Goal: Transaction & Acquisition: Purchase product/service

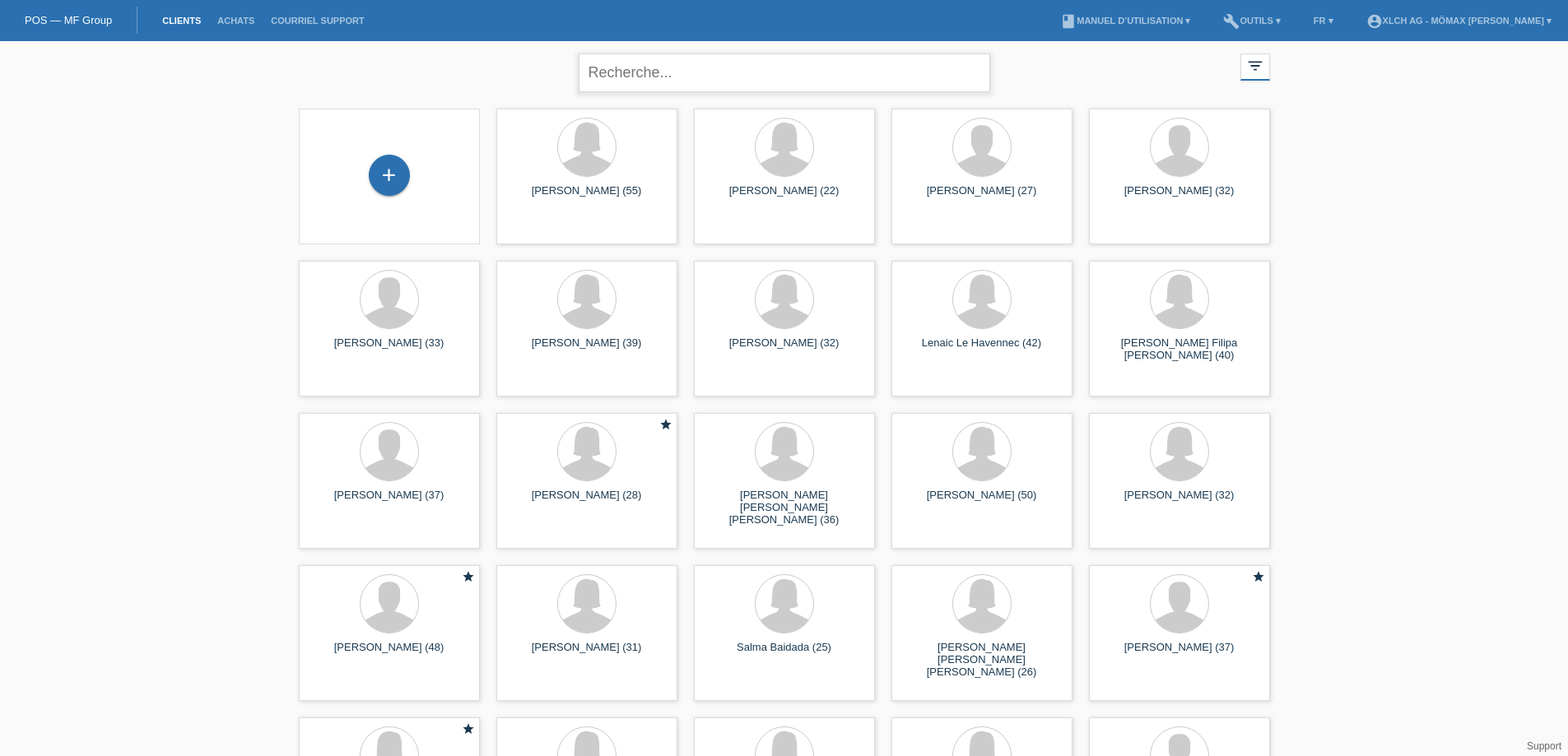
click at [589, 71] on input "text" at bounding box center [784, 73] width 412 height 39
paste input "FAMILLE_BABIC@HOTMAIL.COM"
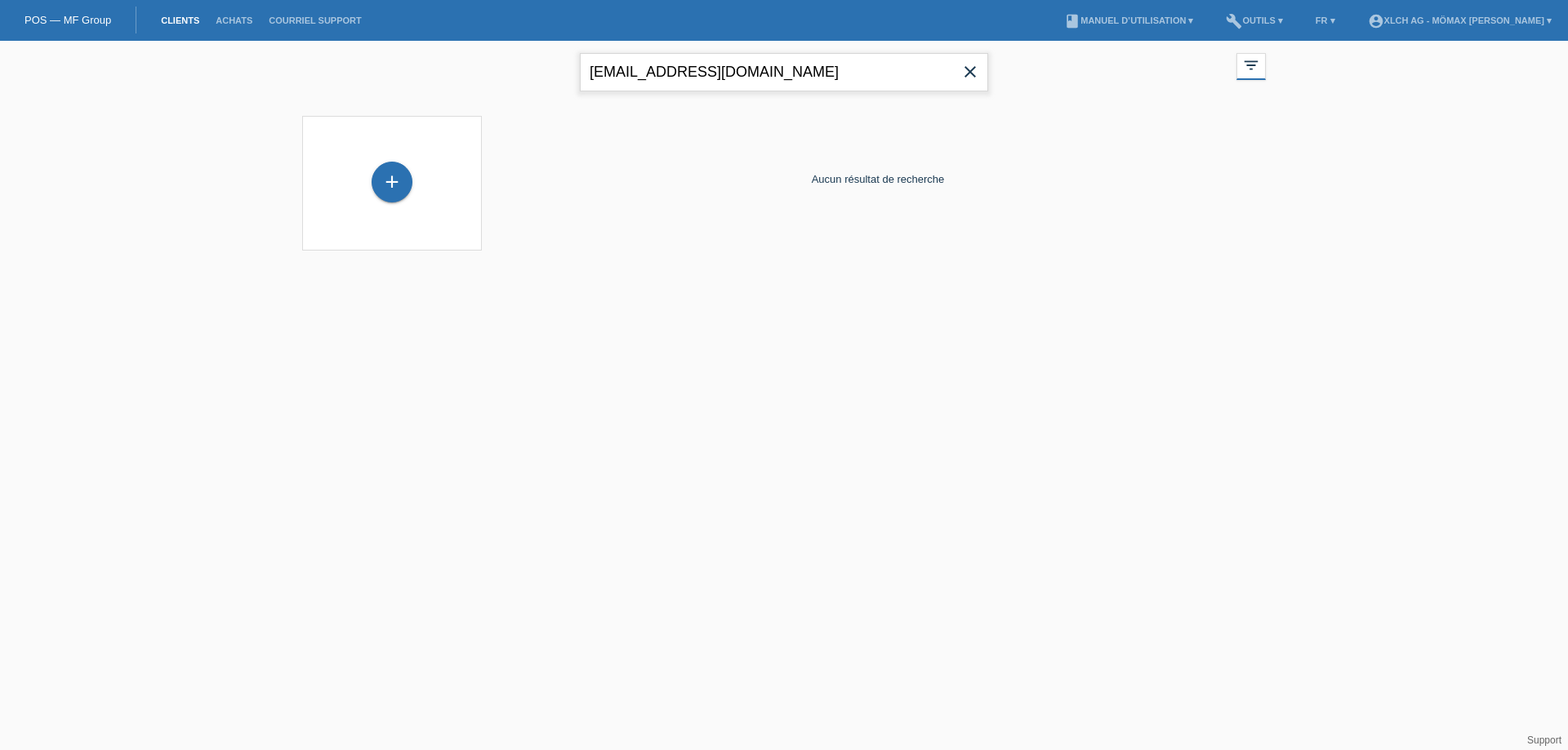
drag, startPoint x: 881, startPoint y: 81, endPoint x: 439, endPoint y: 87, distance: 442.0
click at [443, 87] on div "FAMILLE_BABIC@HOTMAIL.COM close filter_list view_module Afficher tous les clien…" at bounding box center [784, 69] width 980 height 59
paste input "0786032027"
type input "0786032027"
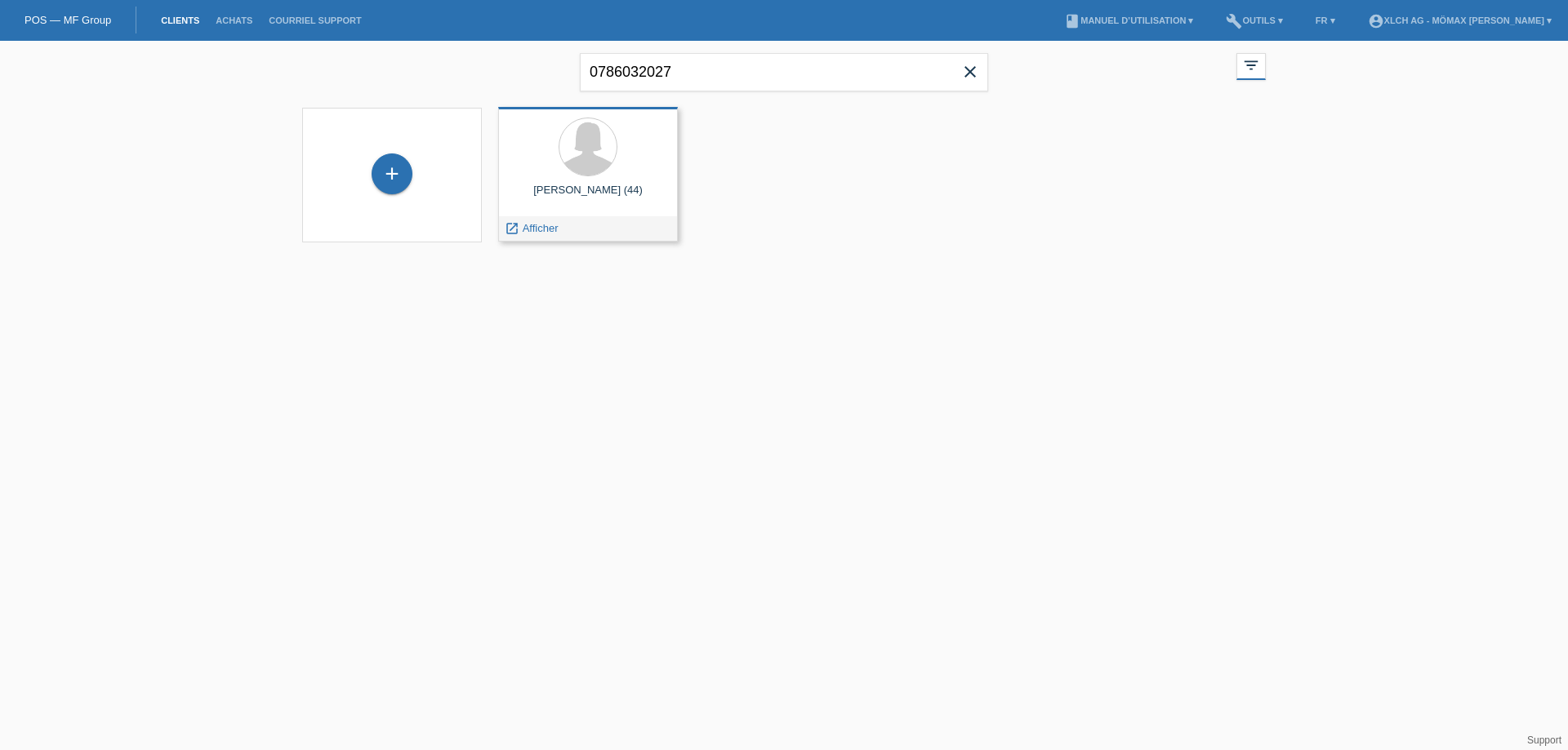
click at [585, 203] on div "Daliborka Babic (44)" at bounding box center [588, 196] width 154 height 26
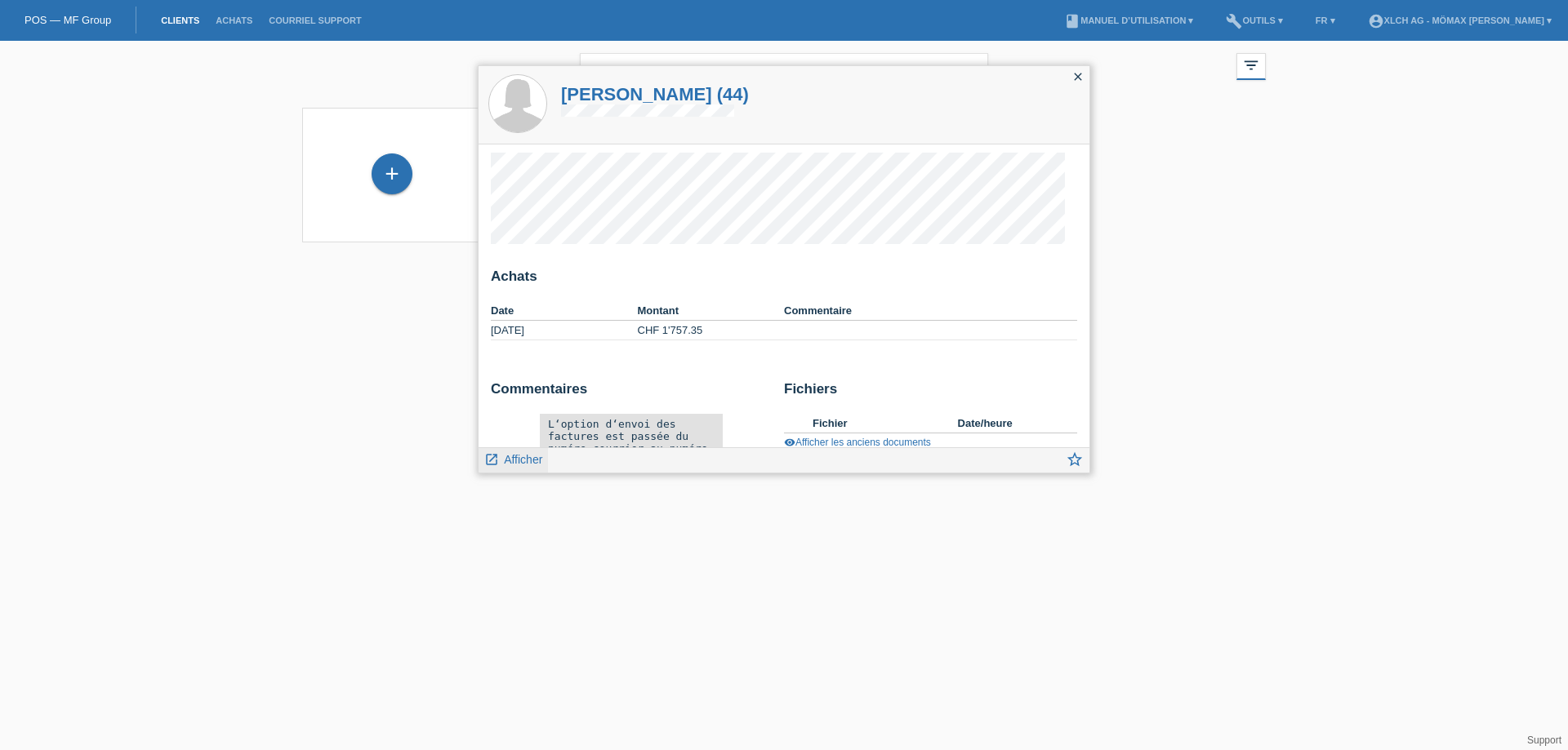
click at [516, 459] on span "Afficher" at bounding box center [523, 460] width 38 height 13
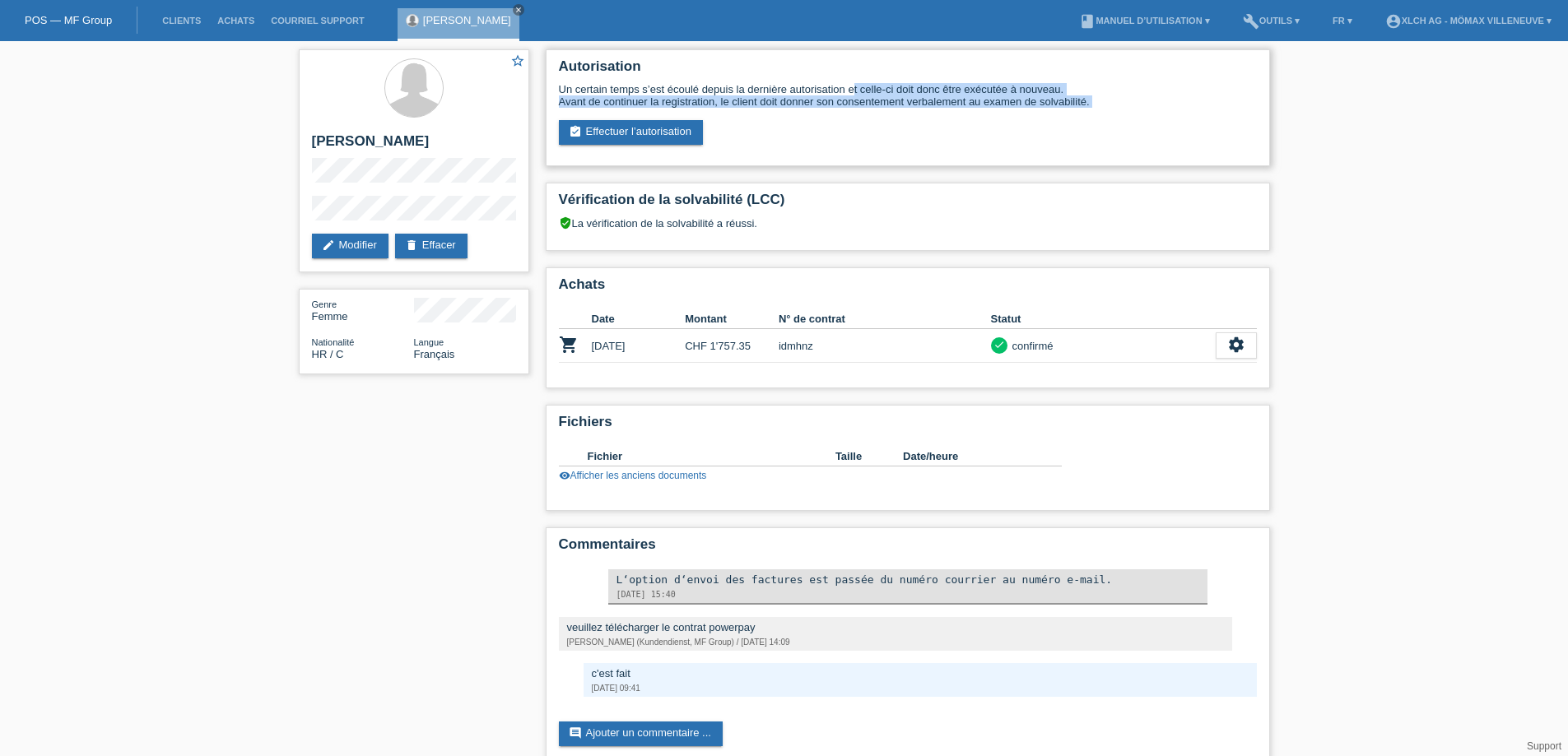
drag, startPoint x: 645, startPoint y: 91, endPoint x: 937, endPoint y: 107, distance: 292.4
click at [915, 107] on div "Un certain temps s’est écoulé depuis la dernière autorisation et celle-ci doit …" at bounding box center [907, 114] width 698 height 62
click at [927, 123] on div "Un certain temps s’est écoulé depuis la dernière autorisation et celle-ci doit …" at bounding box center [907, 114] width 698 height 62
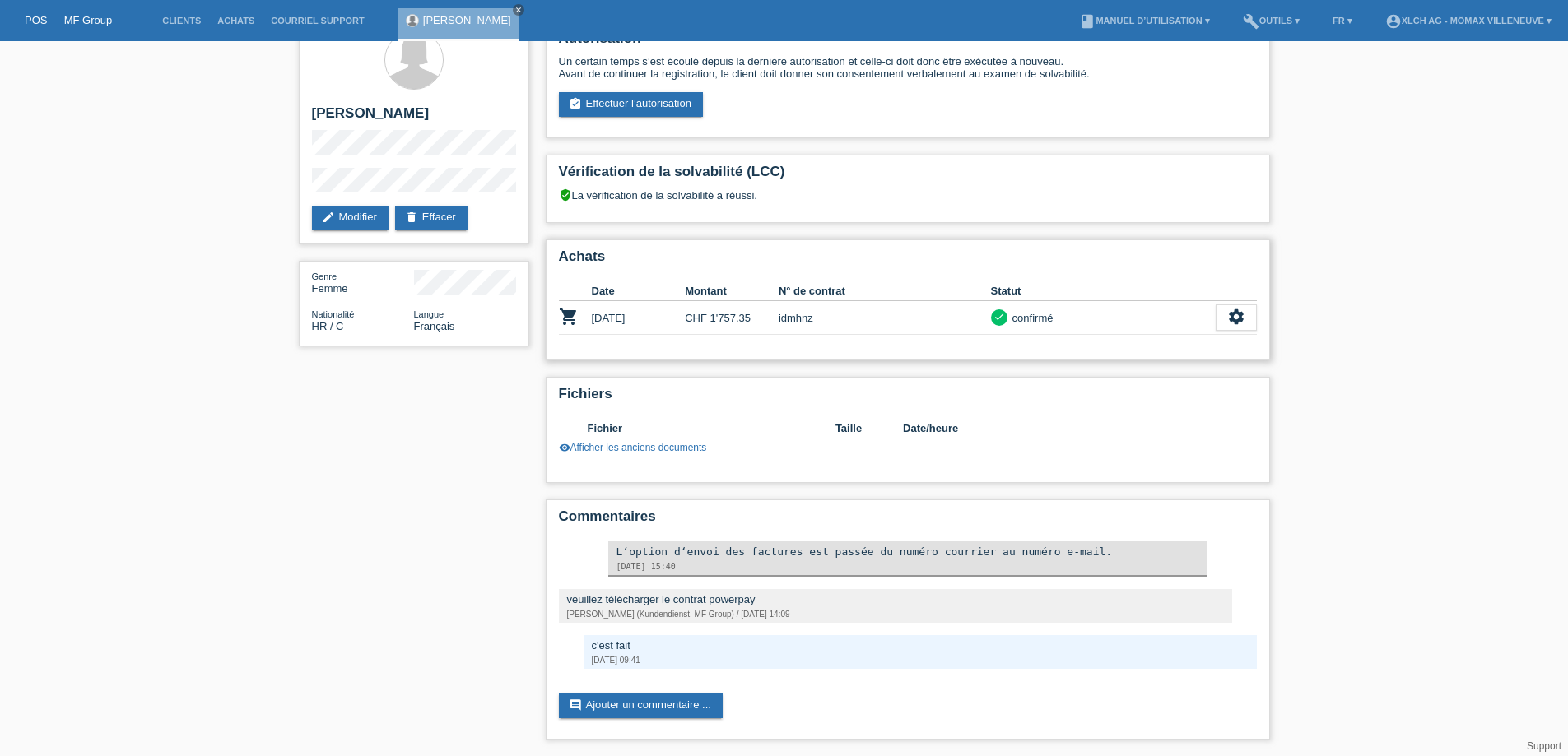
drag, startPoint x: 689, startPoint y: 319, endPoint x: 745, endPoint y: 315, distance: 56.1
click at [743, 315] on tr "shopping_cart 05.10.2023 CHF 1'757.35 idmhnz check confirmé settings" at bounding box center [907, 318] width 698 height 34
click at [805, 320] on td "idmhnz" at bounding box center [884, 318] width 212 height 34
copy td "idmhnz"
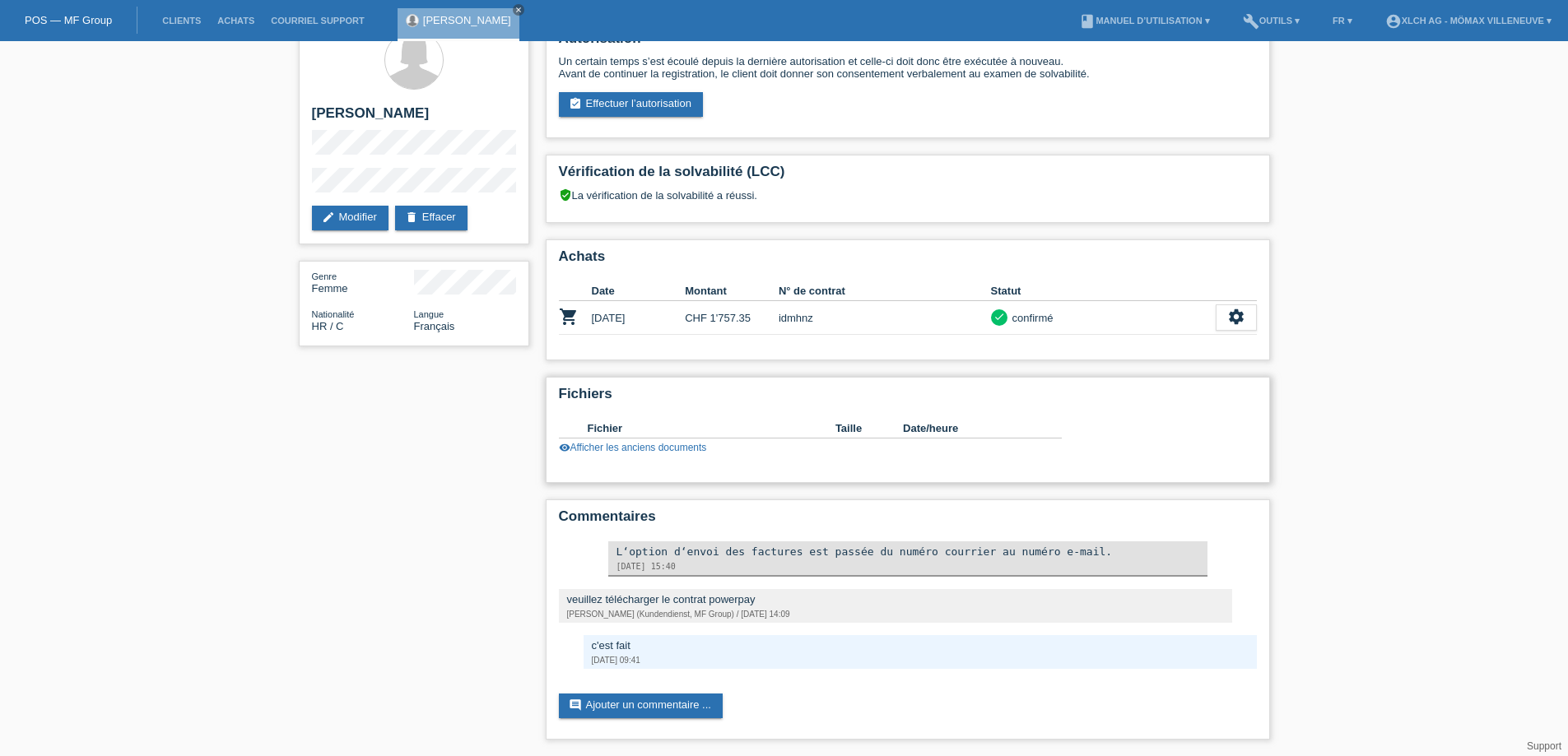
scroll to position [0, 0]
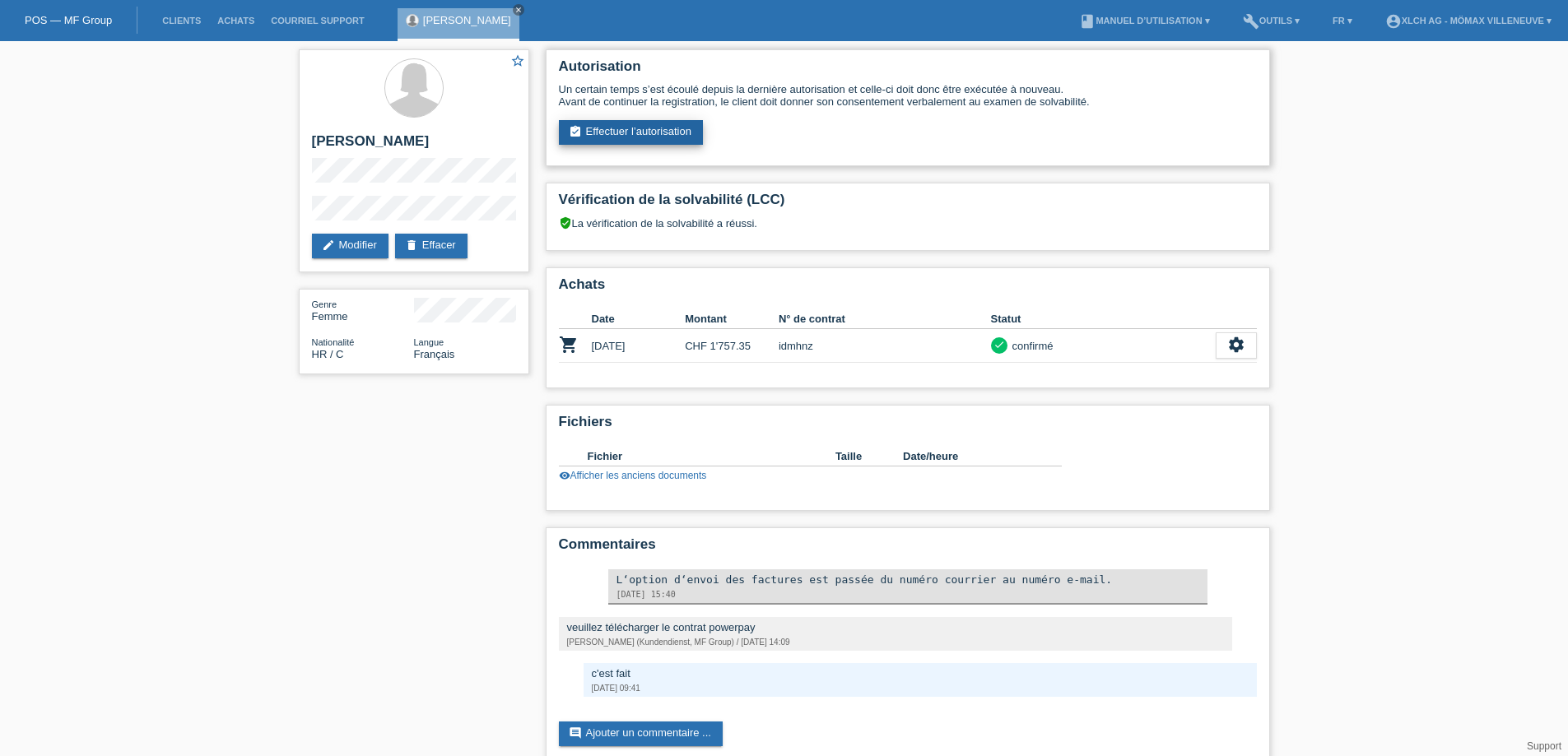
click at [652, 134] on link "assignment_turned_in Effectuer l’autorisation" at bounding box center [630, 132] width 144 height 24
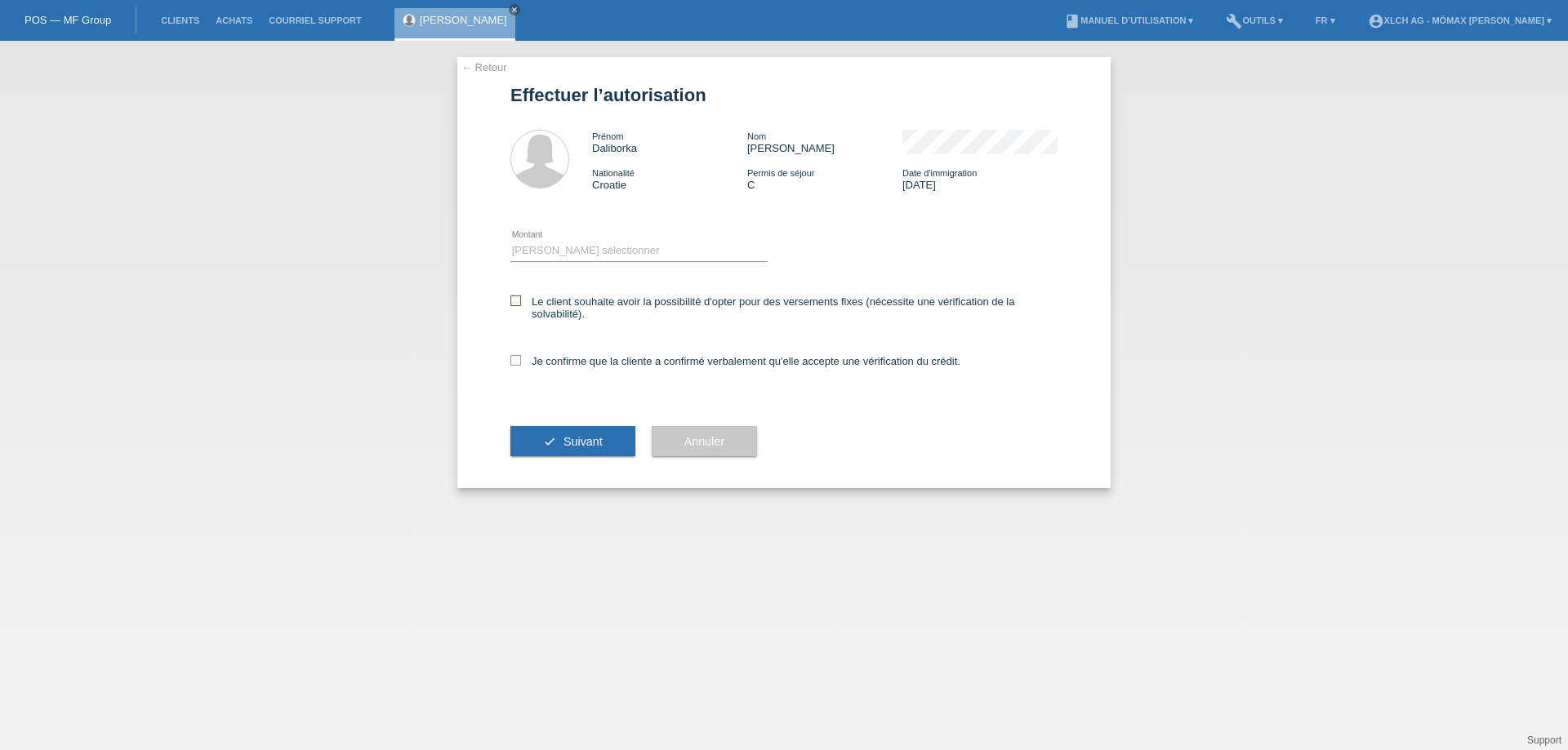
click at [523, 305] on label "Le client souhaite avoir la possibilité d'opter pour des versements fixes (néce…" at bounding box center [783, 307] width 547 height 24
click at [521, 305] on input "Le client souhaite avoir la possibilité d'opter pour des versements fixes (néce…" at bounding box center [515, 301] width 11 height 11
checkbox input "true"
click at [518, 365] on icon at bounding box center [515, 360] width 11 height 11
click at [518, 365] on input "Je confirme que la cliente a confirmé verbalement qu'elle accepte une vérificat…" at bounding box center [515, 360] width 11 height 11
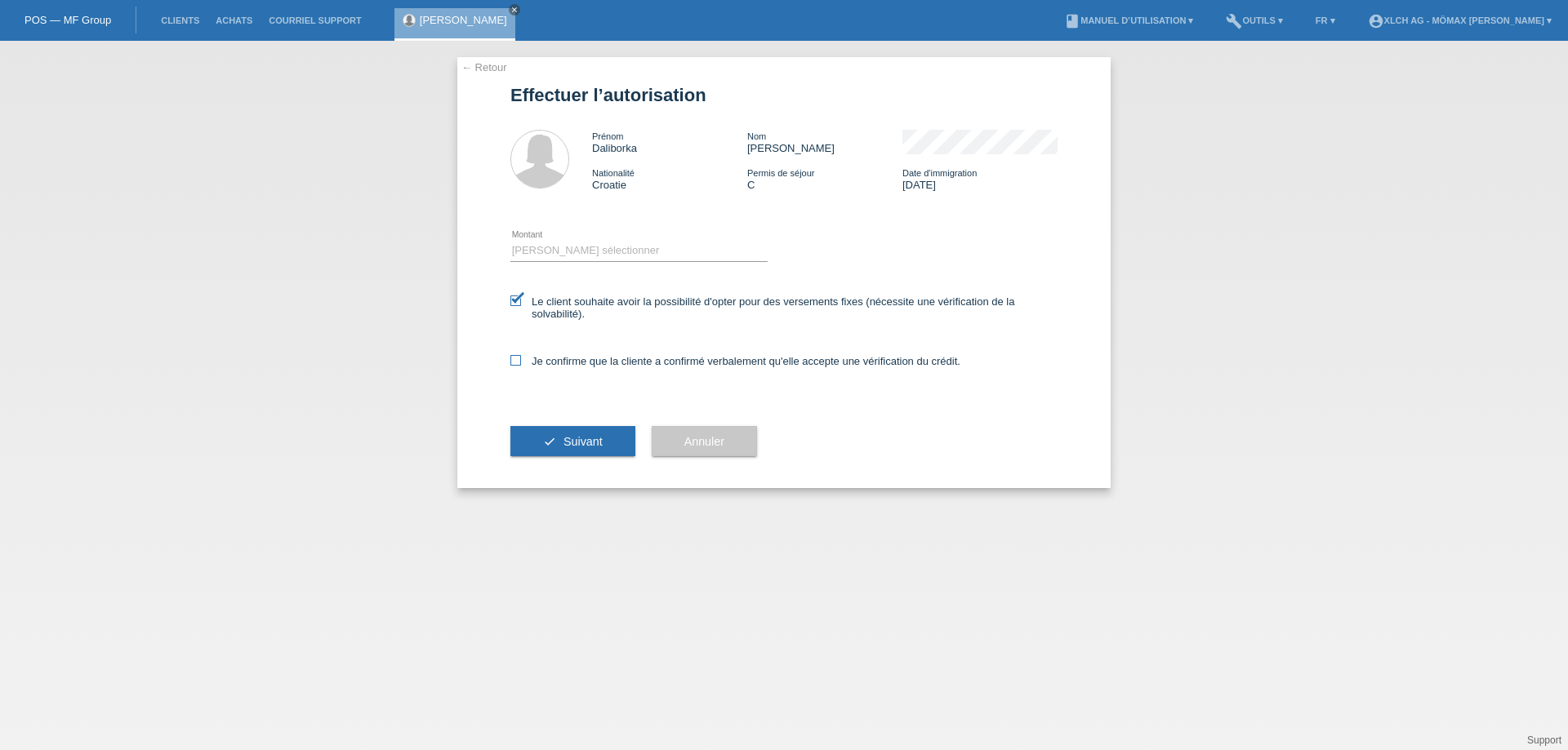
checkbox input "true"
drag, startPoint x: 583, startPoint y: 255, endPoint x: 593, endPoint y: 258, distance: 10.4
click at [584, 255] on select "Veuillez sélectionner CHF 1.00 - CHF 499.00 CHF 500.00 - CHF 1'999.00 CHF 2'000…" at bounding box center [639, 251] width 257 height 19
select select "3"
click at [510, 241] on select "Veuillez sélectionner CHF 1.00 - CHF 499.00 CHF 500.00 - CHF 1'999.00 CHF 2'000…" at bounding box center [639, 251] width 257 height 19
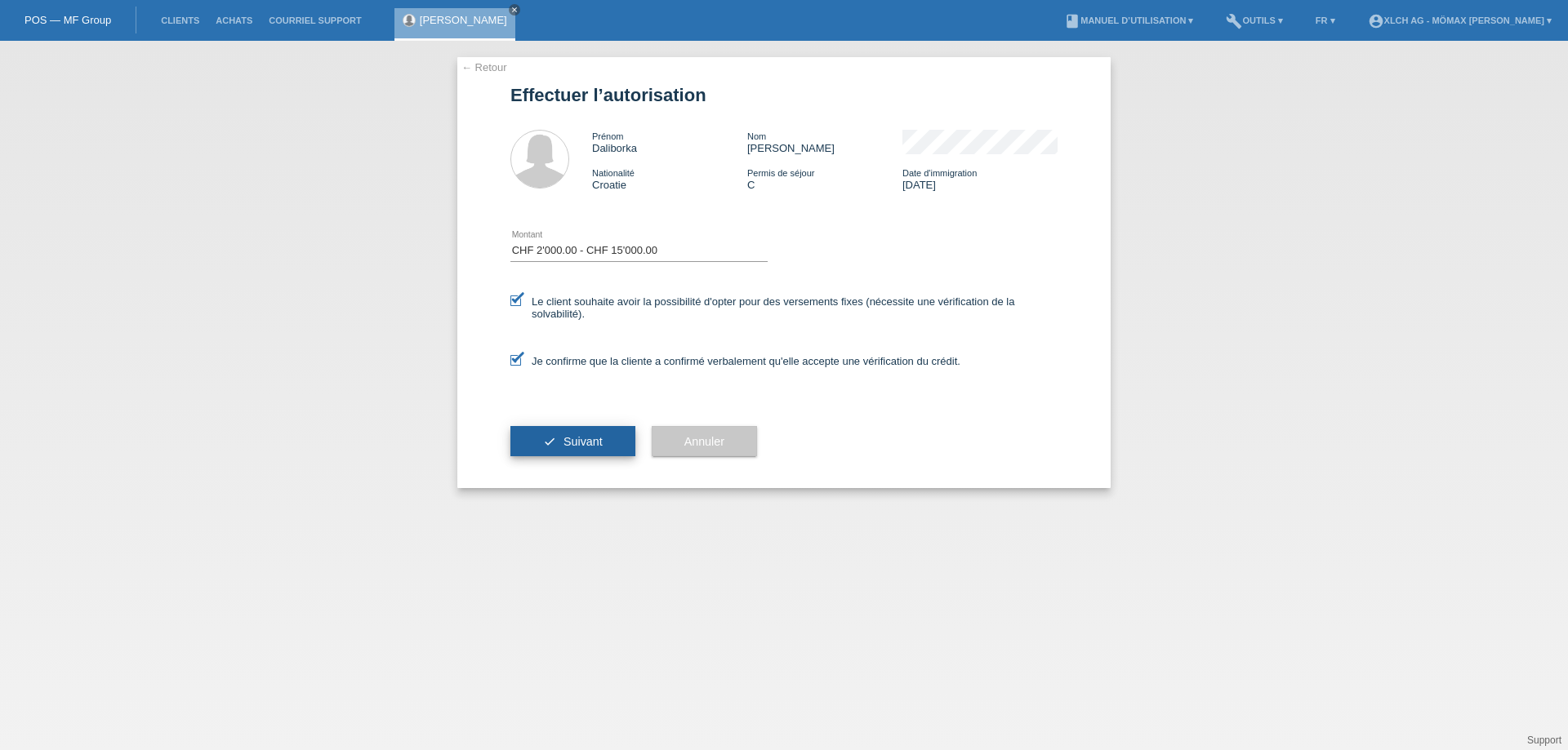
click at [548, 447] on button "check Suivant" at bounding box center [573, 442] width 125 height 31
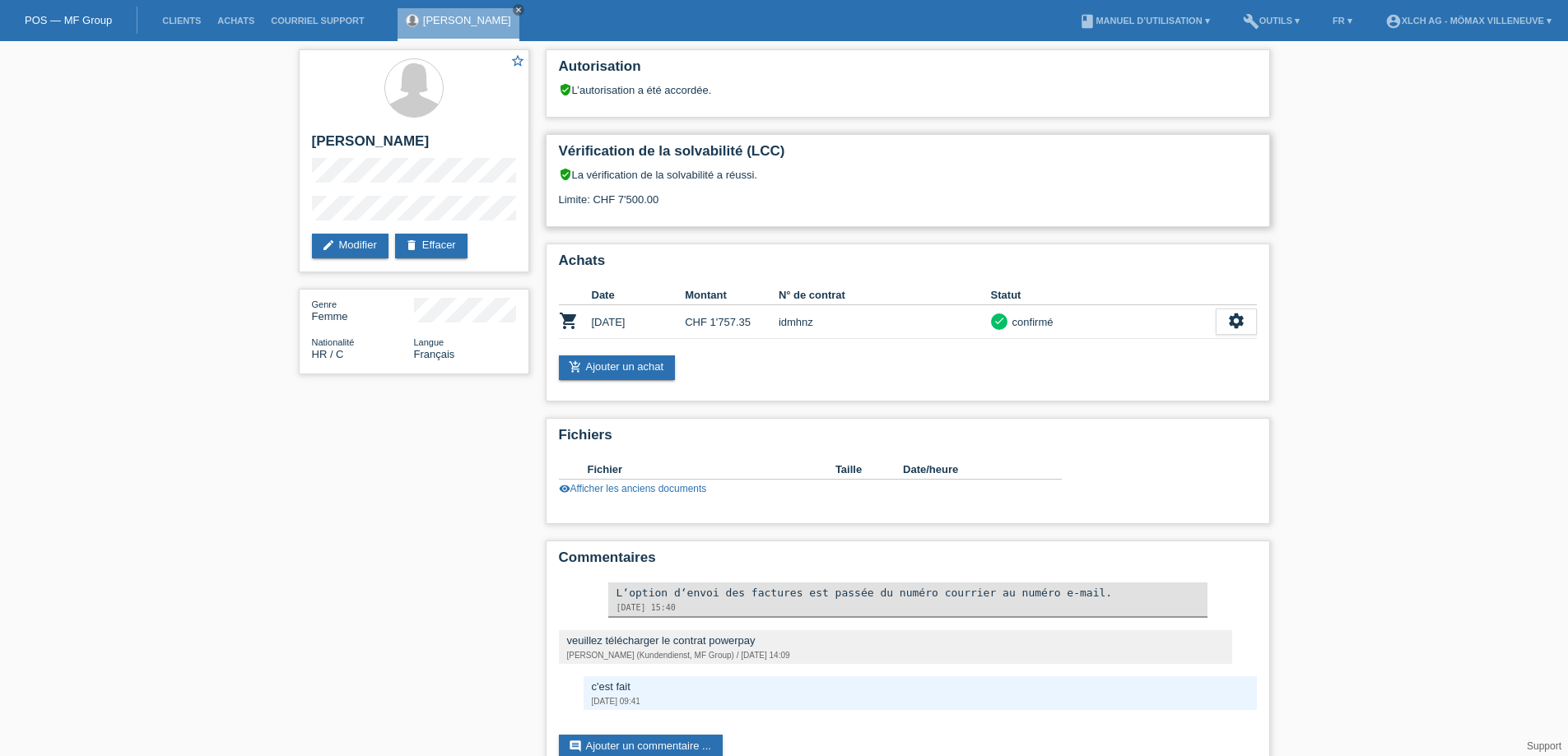
drag, startPoint x: 567, startPoint y: 197, endPoint x: 692, endPoint y: 207, distance: 125.4
click at [692, 207] on div "verified_user La vérification de la solvabilité a réussi. Limite: CHF 7'500.00" at bounding box center [907, 193] width 698 height 50
click at [671, 201] on div "verified_user La vérification de la solvabilité a réussi. Limite: CHF 7'500.00" at bounding box center [907, 193] width 698 height 50
click at [1284, 21] on link "build Outils ▾" at bounding box center [1272, 20] width 74 height 10
click at [1236, 61] on span "Calculator de taux" at bounding box center [1253, 62] width 91 height 19
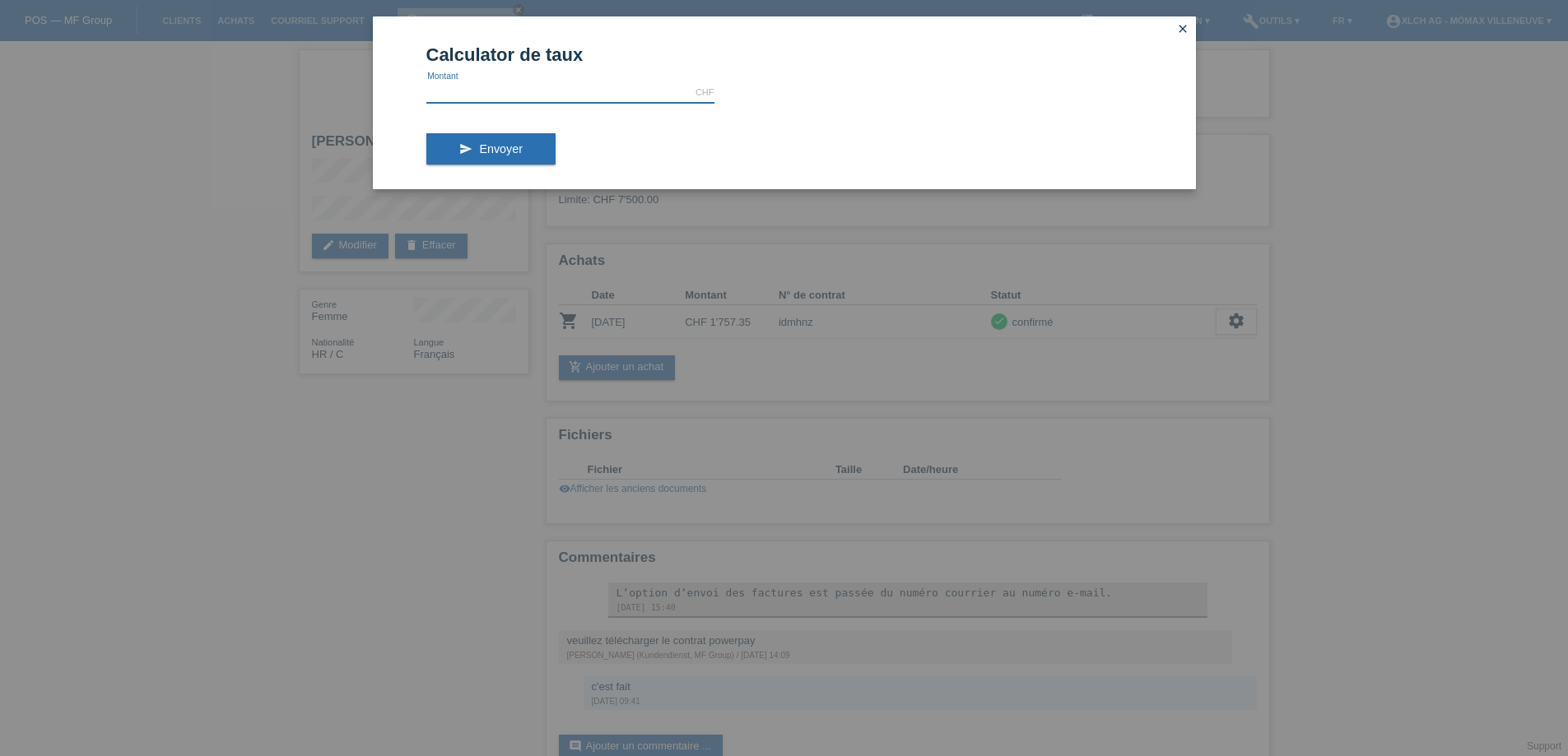
click at [626, 91] on input "text" at bounding box center [569, 92] width 288 height 20
paste input "1317"
click at [436, 142] on button "send Envoyer" at bounding box center [490, 149] width 129 height 31
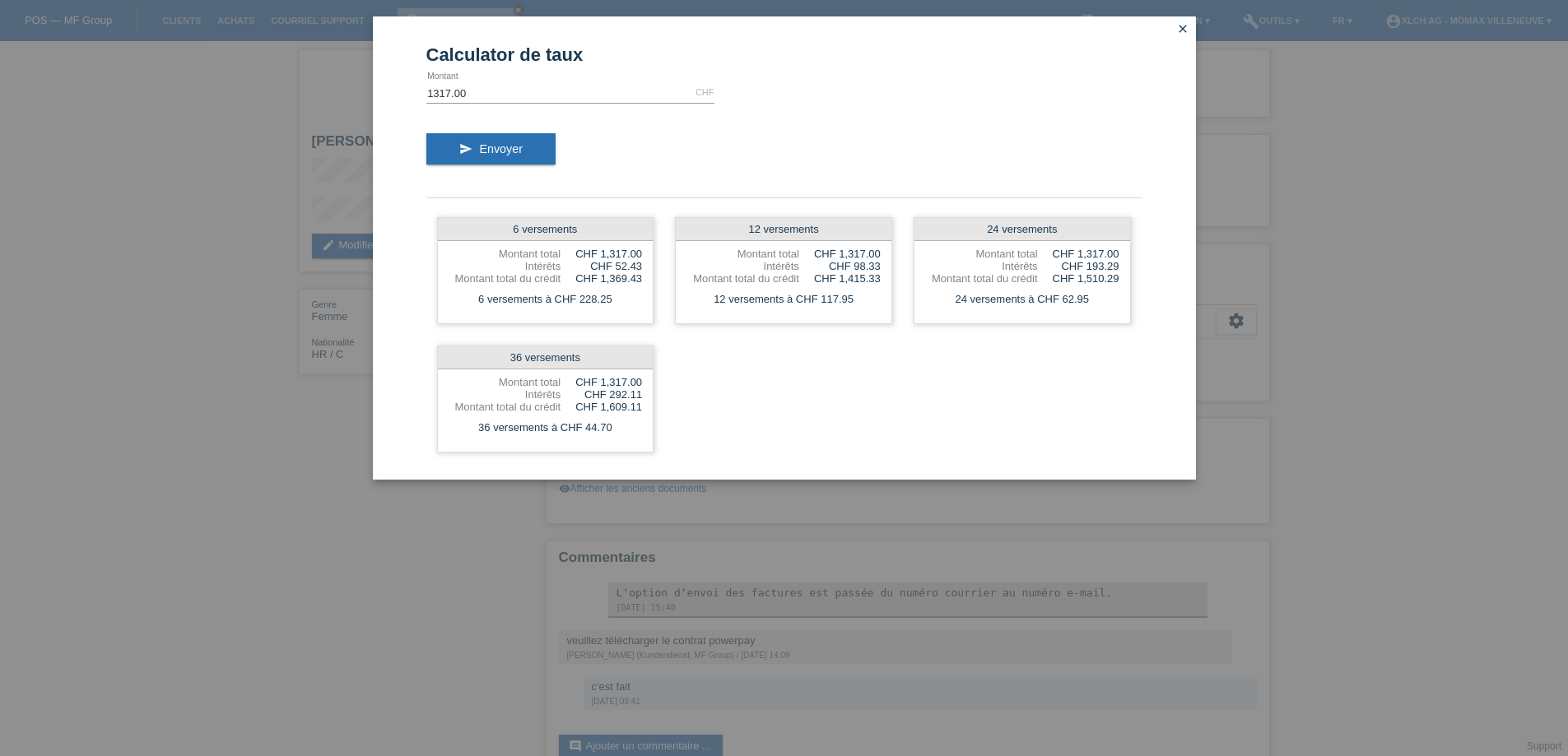
drag, startPoint x: 561, startPoint y: 290, endPoint x: 657, endPoint y: 303, distance: 96.9
click at [639, 302] on div "6 versements à CHF 228.25" at bounding box center [545, 299] width 216 height 21
drag, startPoint x: 818, startPoint y: 293, endPoint x: 903, endPoint y: 313, distance: 87.3
click at [867, 309] on div "12 versements à CHF 117.95" at bounding box center [784, 299] width 216 height 21
drag, startPoint x: 1028, startPoint y: 281, endPoint x: 1070, endPoint y: 293, distance: 43.7
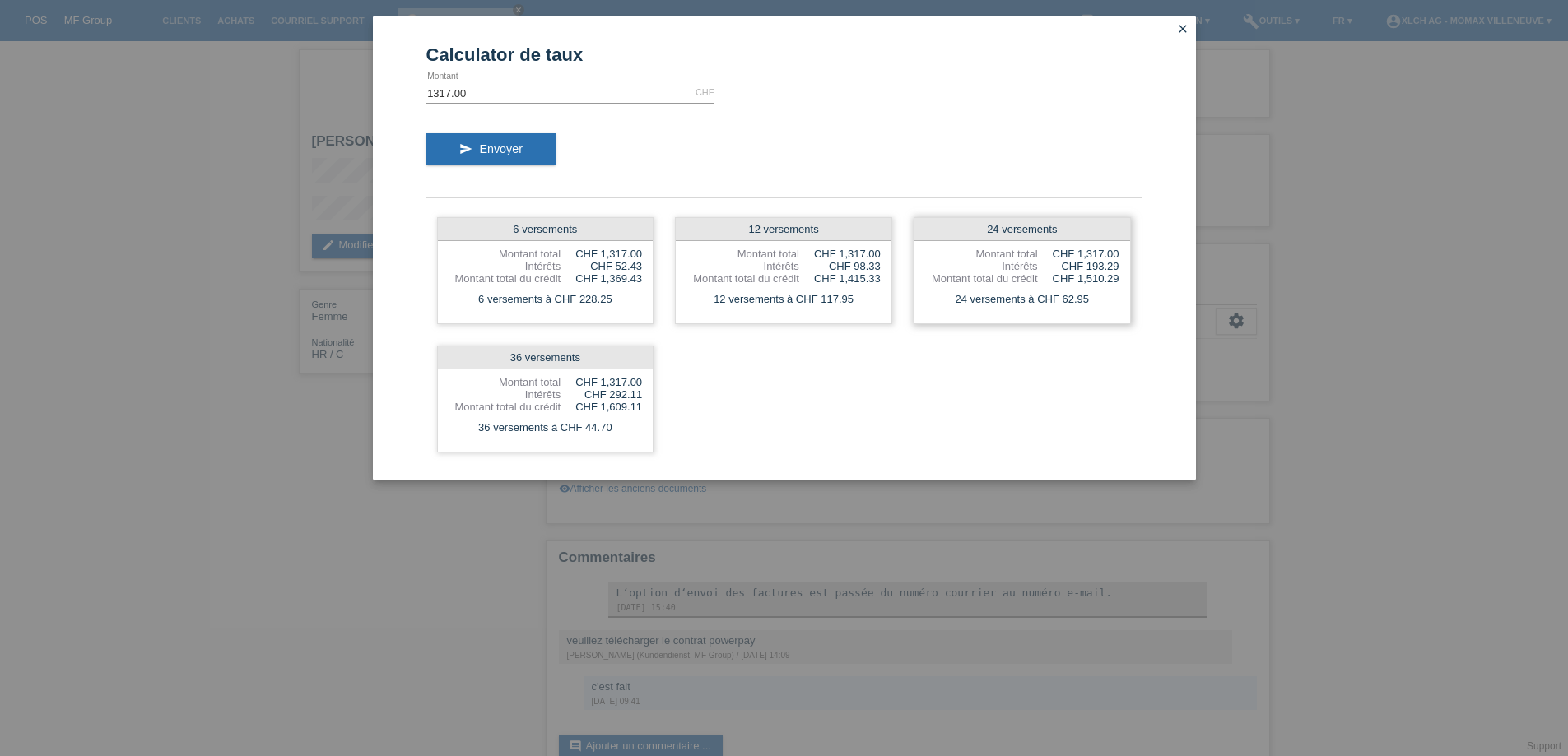
click at [1065, 293] on div "24 versements Montant total CHF 1,317.00 Intérêts CHF 193.29 Montant total du c…" at bounding box center [1022, 270] width 217 height 106
click at [1071, 301] on div "24 versements à CHF 62.95" at bounding box center [1022, 299] width 216 height 21
drag, startPoint x: 715, startPoint y: 297, endPoint x: 1076, endPoint y: 315, distance: 361.4
click at [1076, 315] on div "6 versements Montant total CHF 1,317.00 Intérêts CHF 52.43 Montant total du cré…" at bounding box center [784, 334] width 716 height 257
click at [725, 336] on div "6 versements Montant total CHF 1,317.00 Intérêts CHF 52.43 Montant total du cré…" at bounding box center [784, 334] width 716 height 257
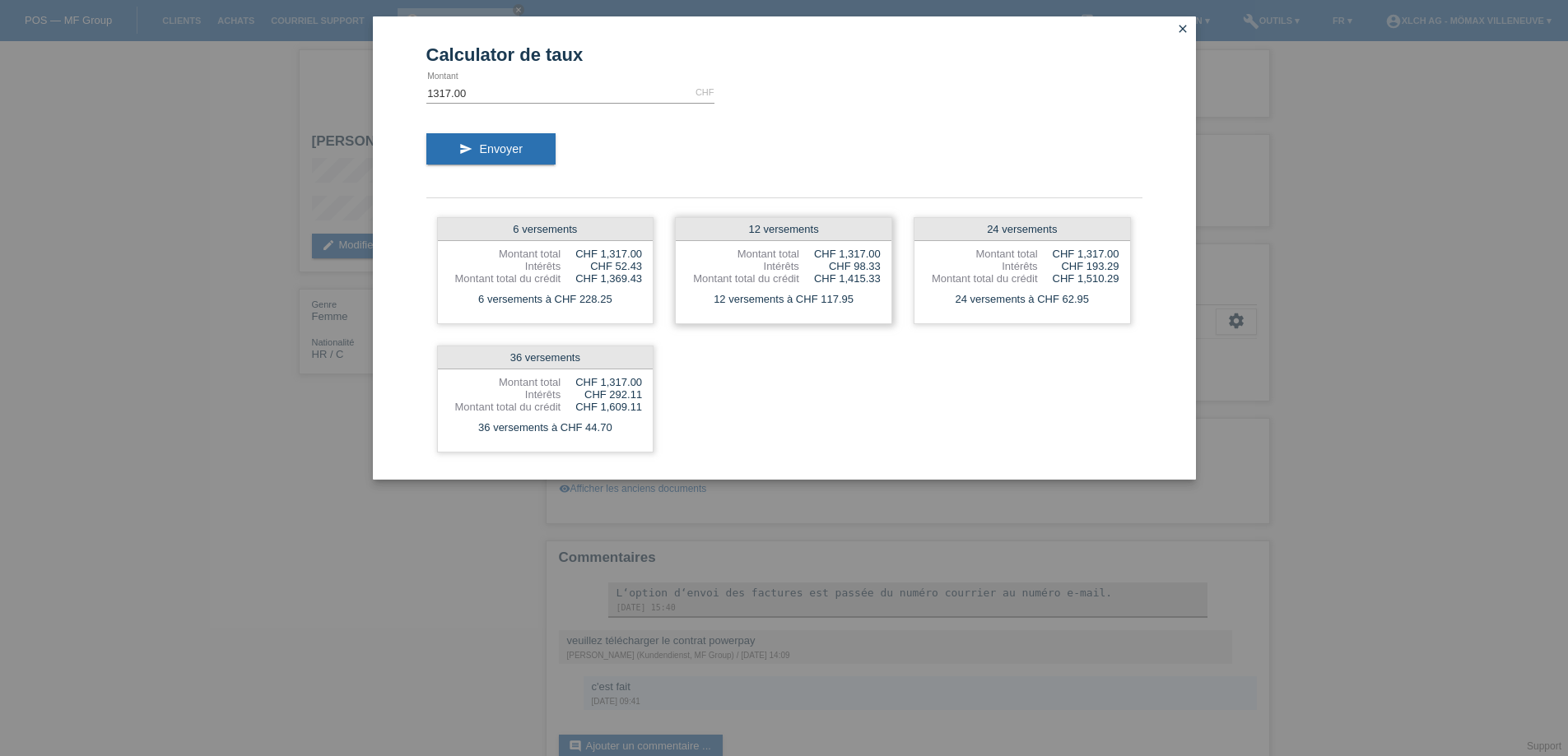
drag, startPoint x: 812, startPoint y: 302, endPoint x: 866, endPoint y: 312, distance: 54.9
click at [857, 310] on div "12 versements à CHF 117.95" at bounding box center [784, 299] width 216 height 21
drag, startPoint x: 485, startPoint y: 101, endPoint x: 358, endPoint y: 88, distance: 127.7
click at [358, 88] on div "Calculator de taux 1317.00 CHF error Montant send Envoyer 6 versements Montant …" at bounding box center [784, 378] width 1568 height 756
paste input "IDMXYD"
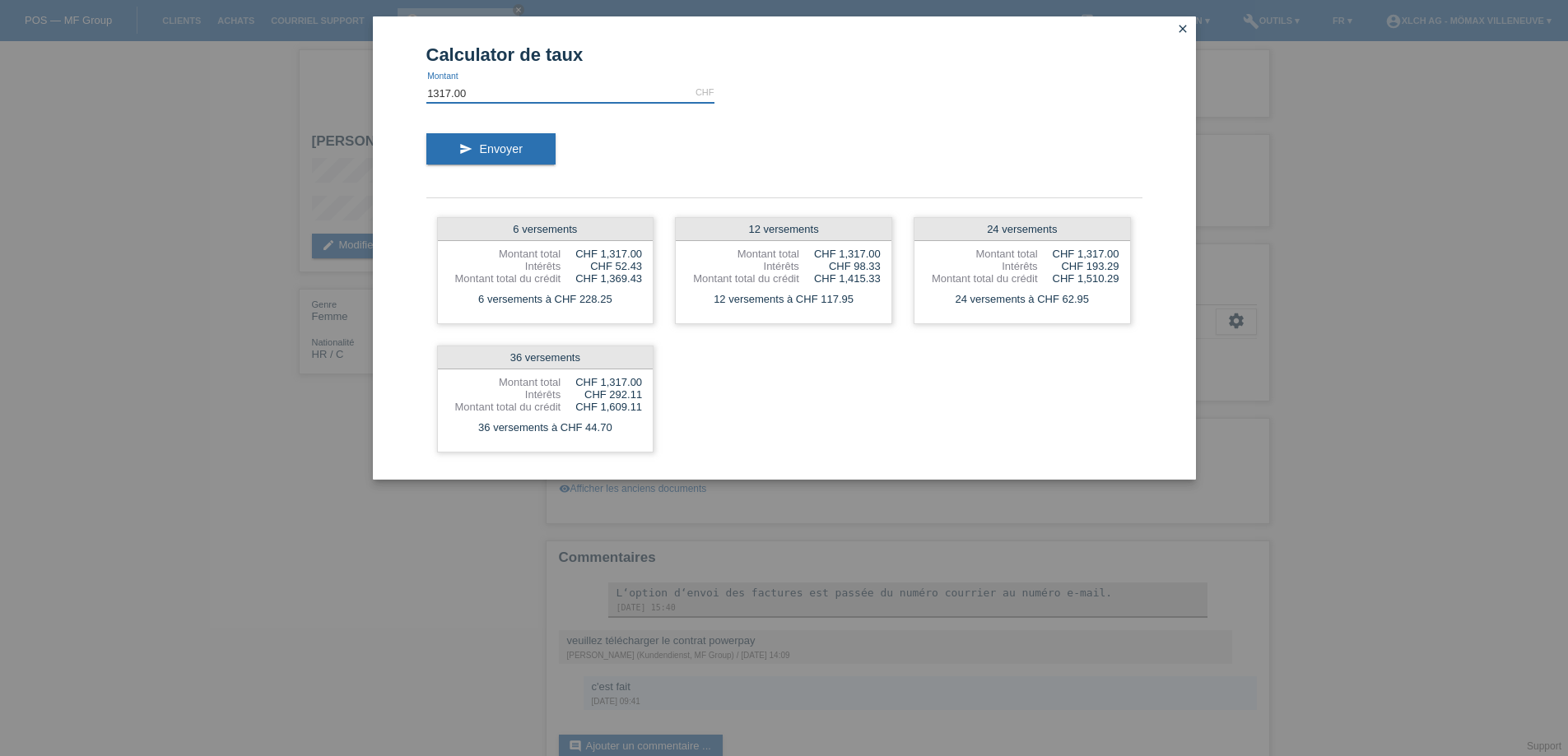
type input "IDMXYD"
click at [520, 96] on input "0.00" at bounding box center [569, 92] width 288 height 20
type input "0"
type input "1098.00"
drag, startPoint x: 498, startPoint y: 291, endPoint x: 675, endPoint y: 304, distance: 177.5
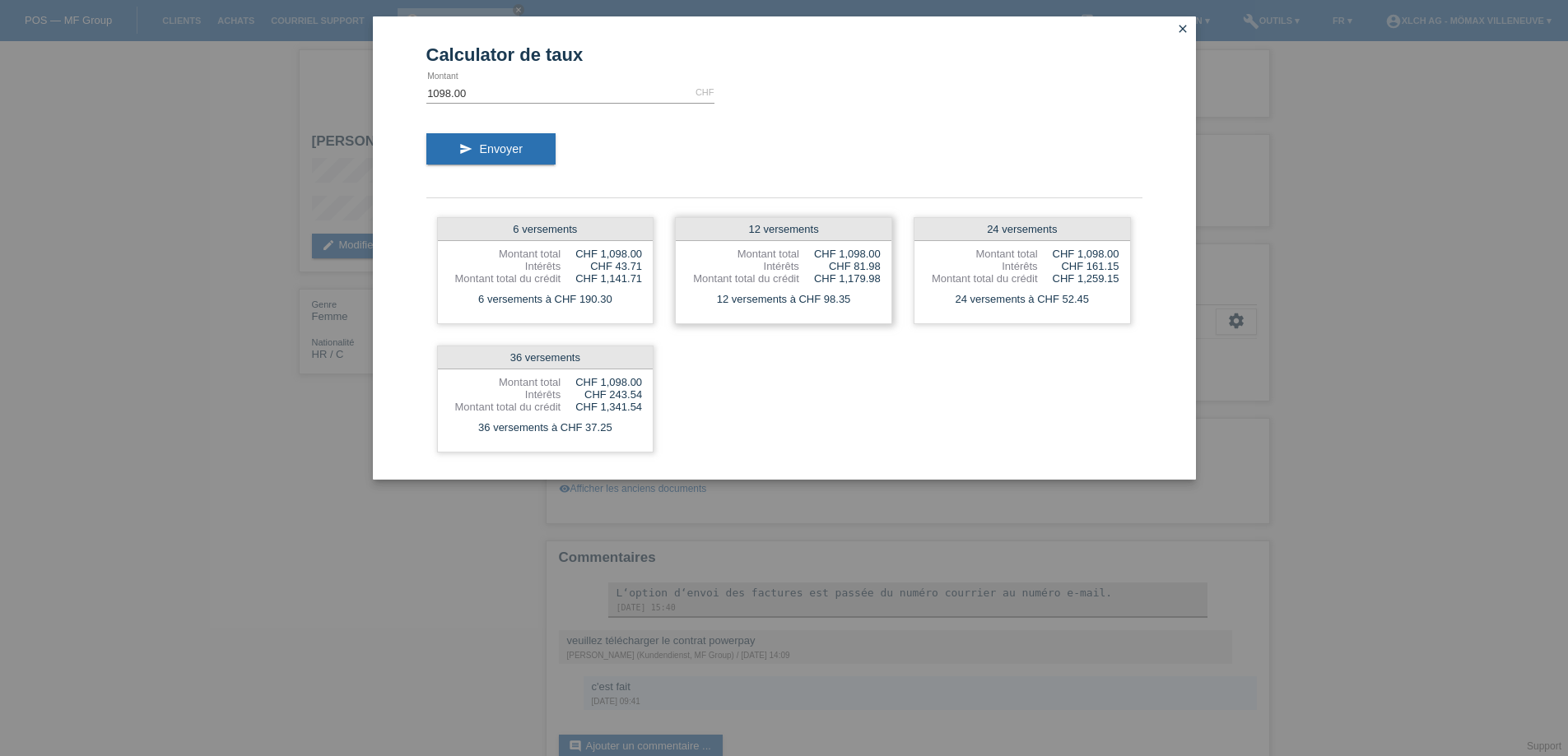
click at [512, 298] on div "6 versements à CHF 190.30" at bounding box center [545, 299] width 216 height 21
drag, startPoint x: 829, startPoint y: 302, endPoint x: 909, endPoint y: 308, distance: 80.2
click at [894, 305] on div "6 versements Montant total CHF 1,098.00 Intérêts CHF 43.71 Montant total du cré…" at bounding box center [784, 334] width 716 height 257
drag, startPoint x: 1025, startPoint y: 296, endPoint x: 1201, endPoint y: 298, distance: 176.0
click at [1101, 295] on div "24 versements à CHF 52.45" at bounding box center [1022, 299] width 216 height 21
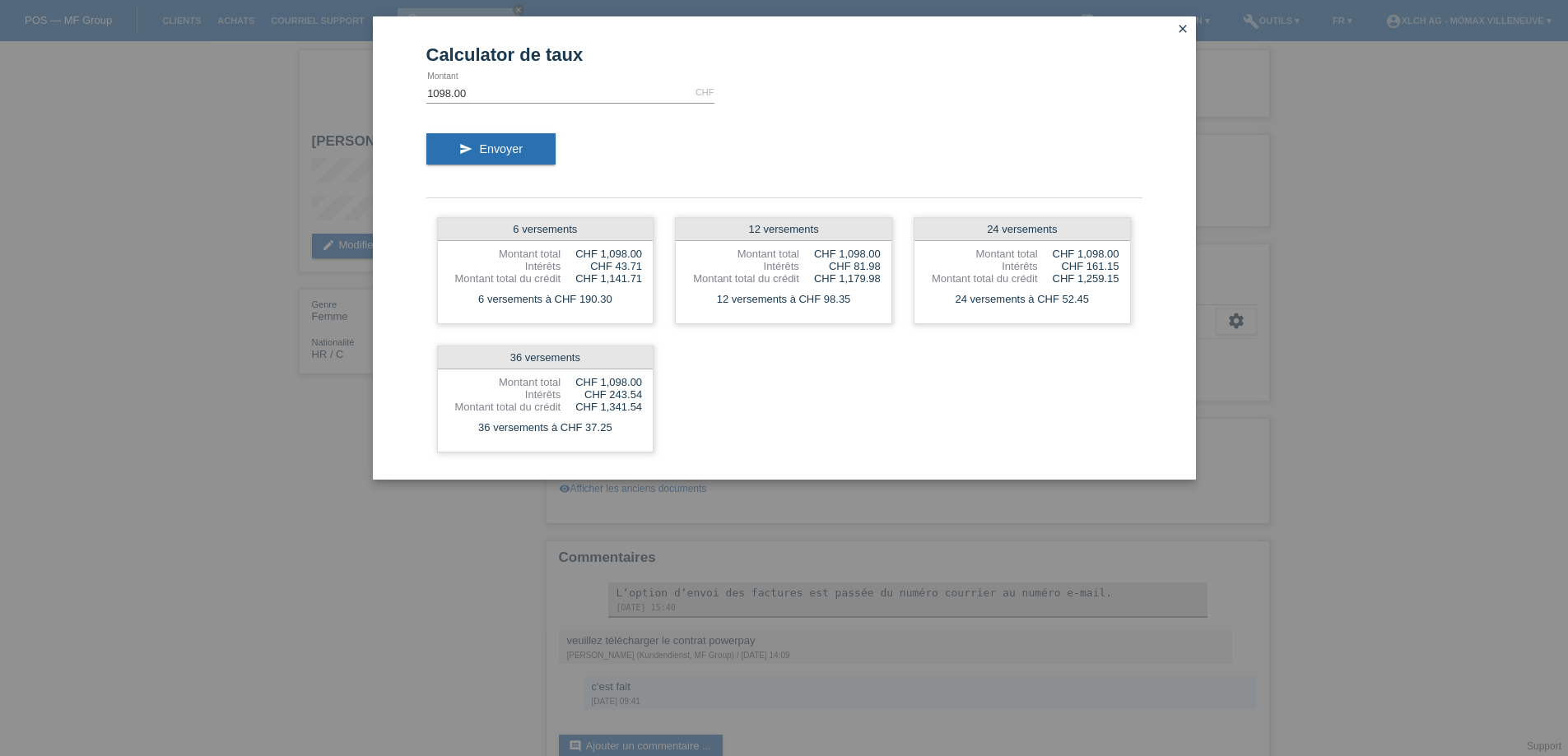
drag, startPoint x: 758, startPoint y: 298, endPoint x: 889, endPoint y: 327, distance: 134.2
click at [888, 326] on div "6 versements Montant total CHF 1,098.00 Intérêts CHF 43.71 Montant total du cré…" at bounding box center [784, 334] width 716 height 257
click at [831, 335] on div "6 versements Montant total CHF 1,098.00 Intérêts CHF 43.71 Montant total du cré…" at bounding box center [784, 334] width 716 height 257
drag, startPoint x: 711, startPoint y: 292, endPoint x: 769, endPoint y: 294, distance: 58.0
click at [764, 294] on div "12 versements à CHF 98.35" at bounding box center [784, 299] width 216 height 21
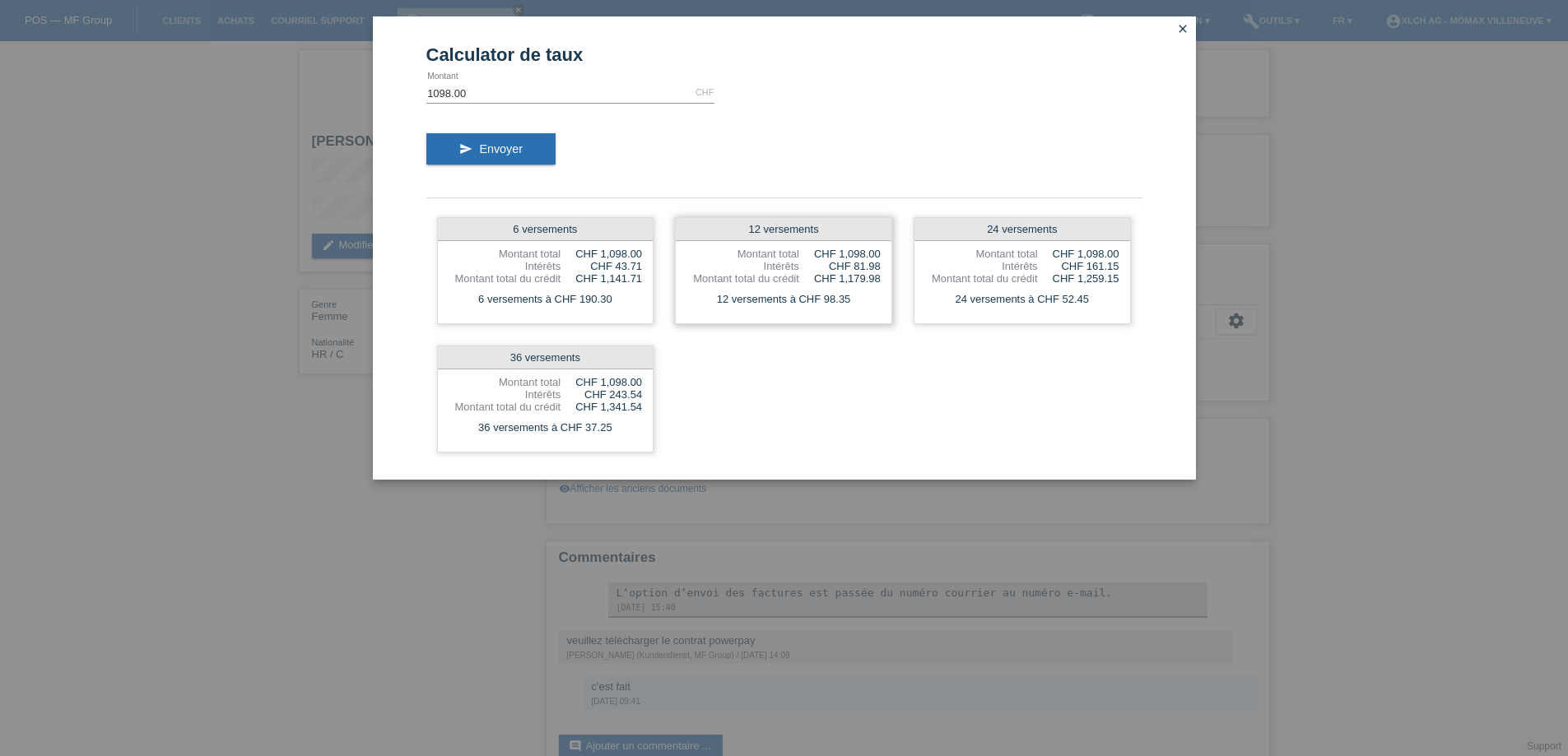
drag, startPoint x: 799, startPoint y: 300, endPoint x: 843, endPoint y: 310, distance: 45.1
click at [836, 310] on div "12 versements à CHF 98.35" at bounding box center [784, 299] width 216 height 21
click at [705, 289] on div "12 versements à CHF 98.35" at bounding box center [784, 299] width 216 height 21
click at [1183, 23] on icon "close" at bounding box center [1183, 29] width 14 height 14
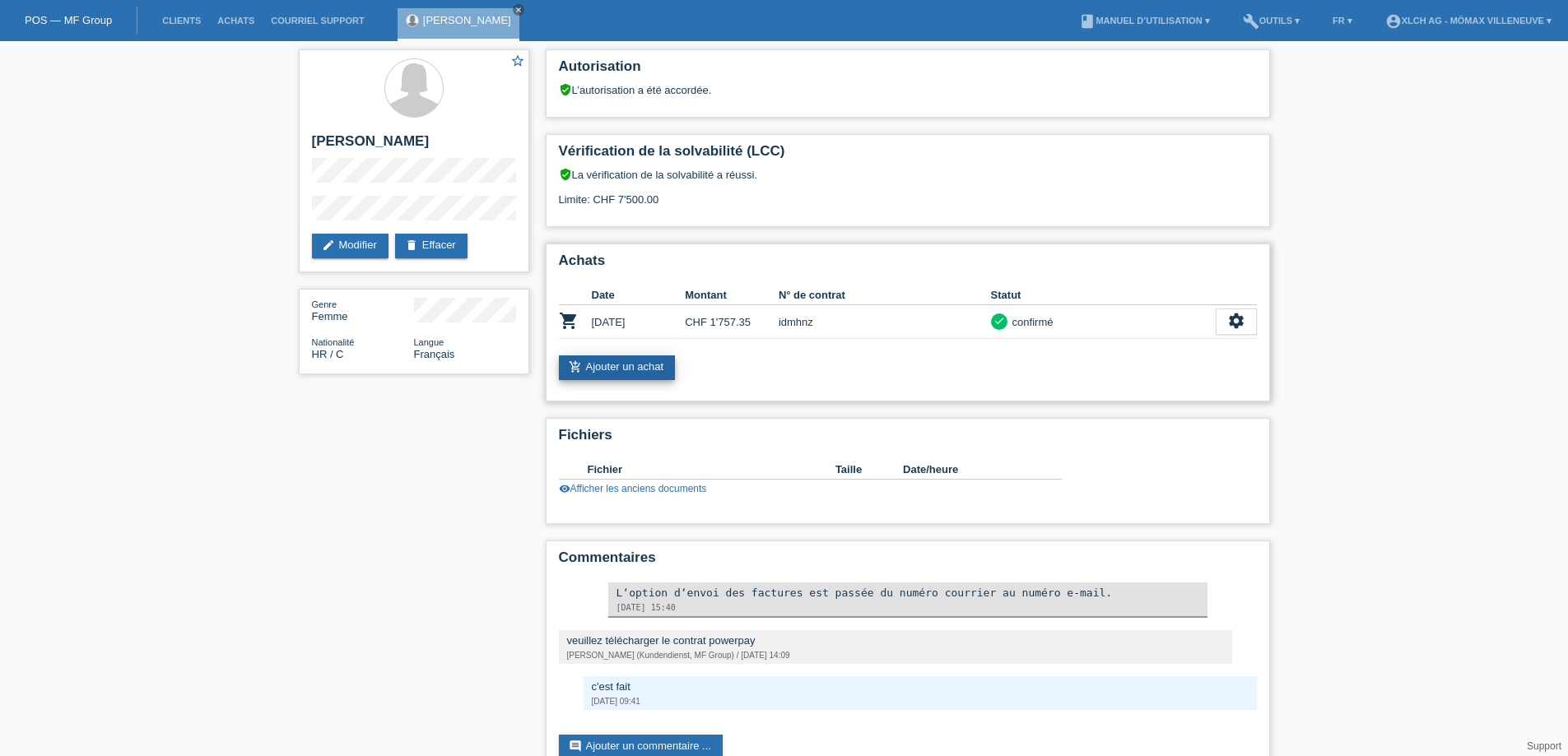
click at [655, 359] on link "add_shopping_cart Ajouter un achat" at bounding box center [617, 367] width 117 height 24
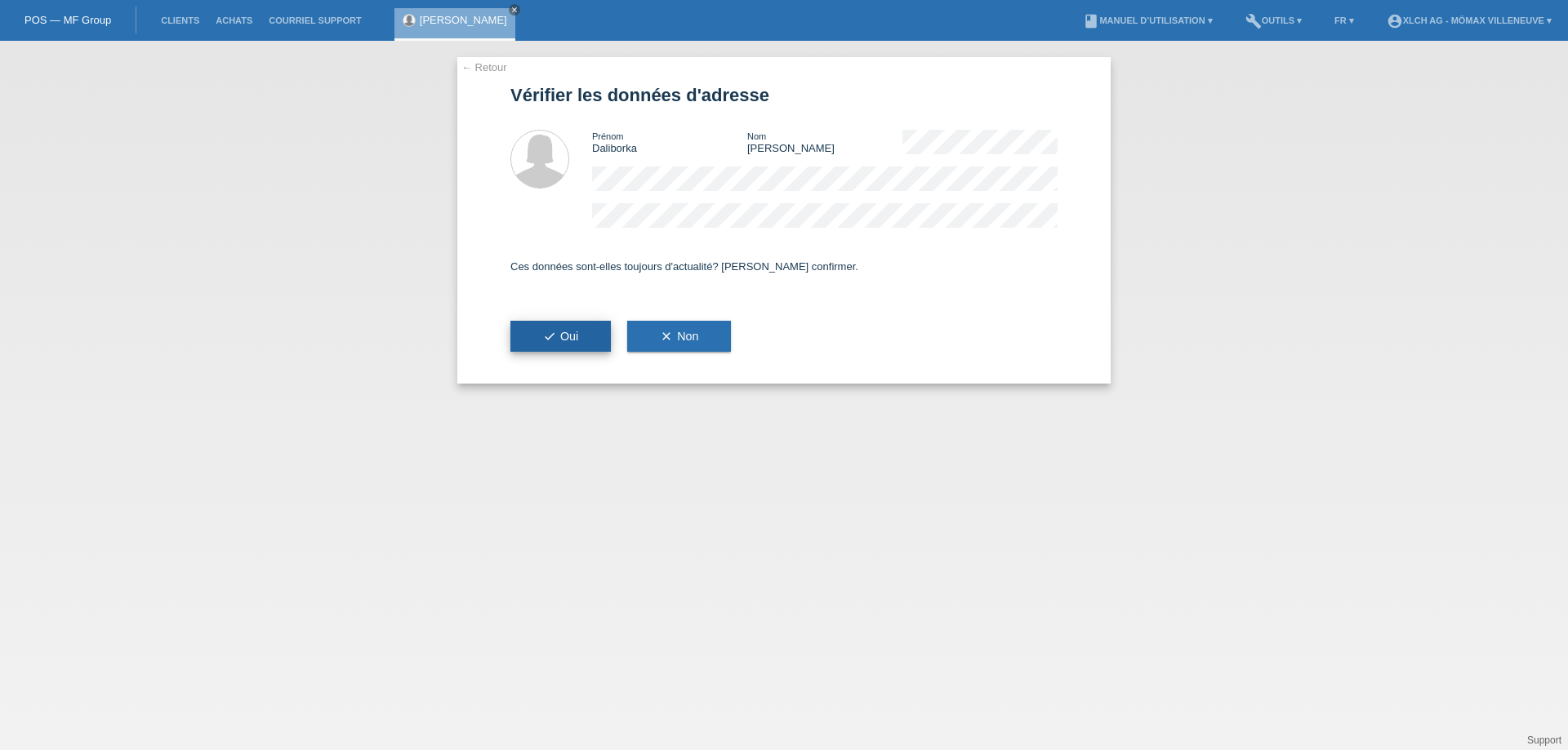
click at [541, 334] on button "check Oui" at bounding box center [560, 336] width 101 height 31
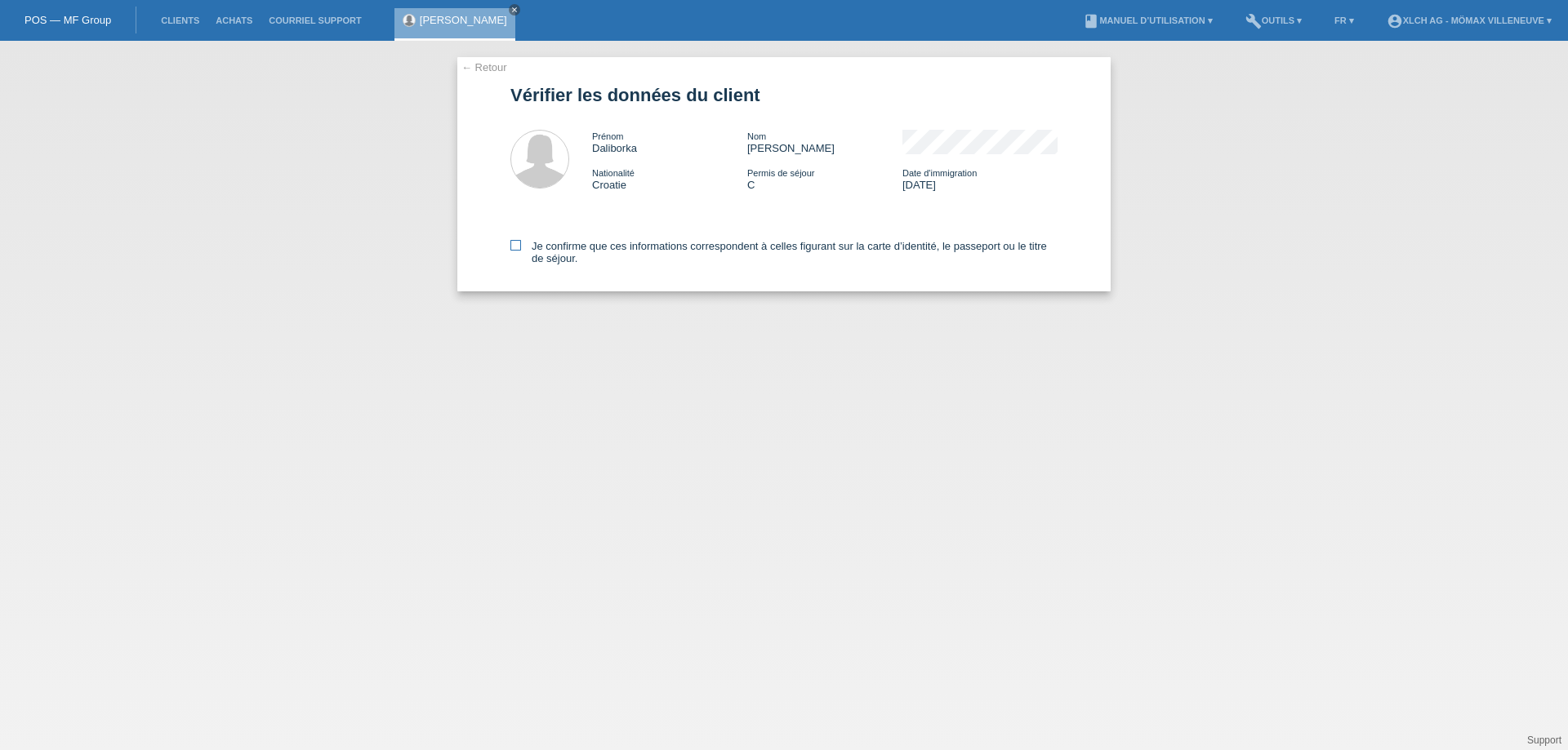
click at [513, 244] on icon at bounding box center [515, 245] width 11 height 11
click at [513, 244] on input "Je confirme que ces informations correspondent à celles figurant sur la carte d…" at bounding box center [515, 245] width 11 height 11
checkbox input "true"
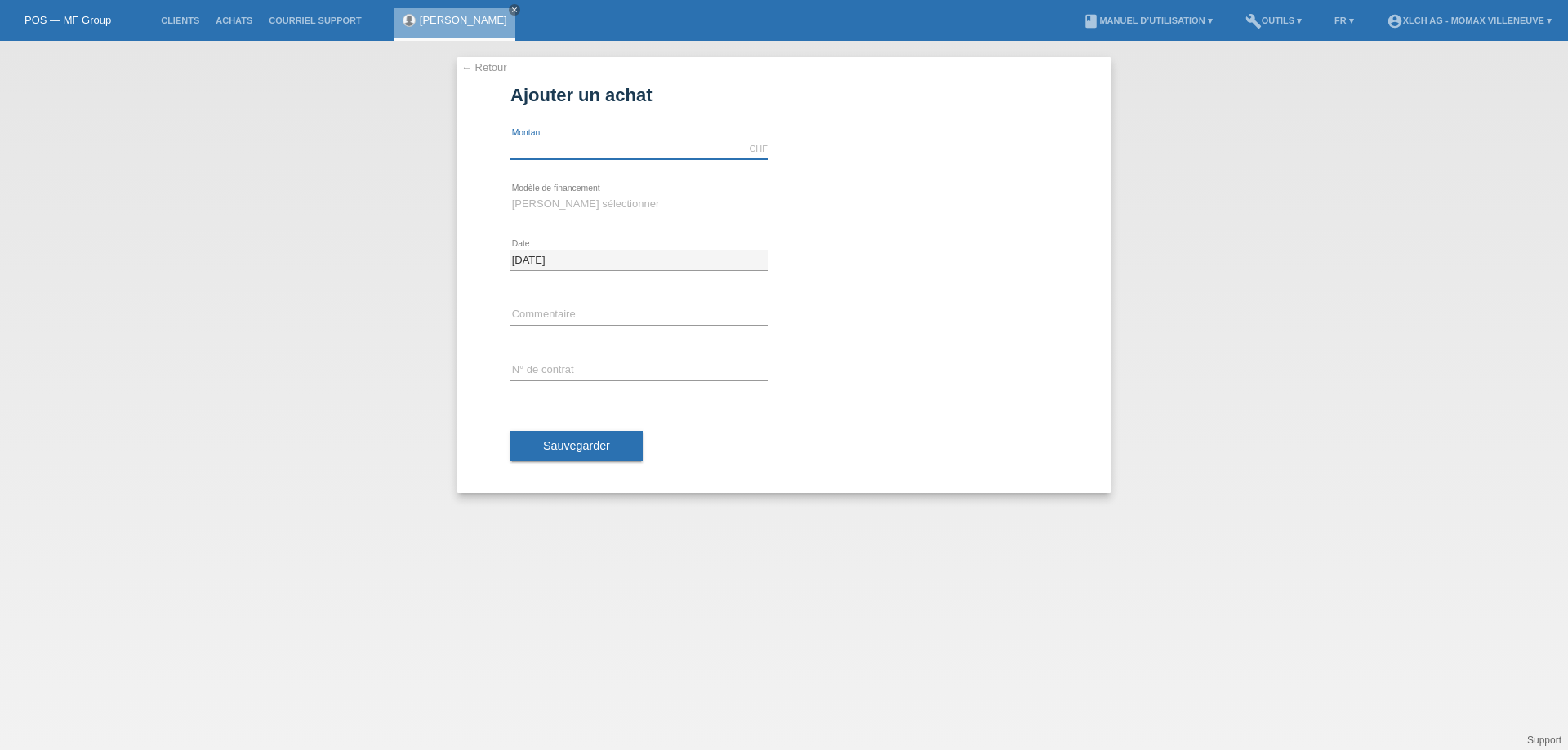
click at [585, 154] on input "text" at bounding box center [639, 148] width 257 height 20
paste input "IDMXYD"
type input "IDMXYD"
type input "1098.00"
click at [546, 198] on select "[PERSON_NAME] sélectionner Achat sur facture avec paiement partiel Taux fixes -…" at bounding box center [639, 204] width 257 height 19
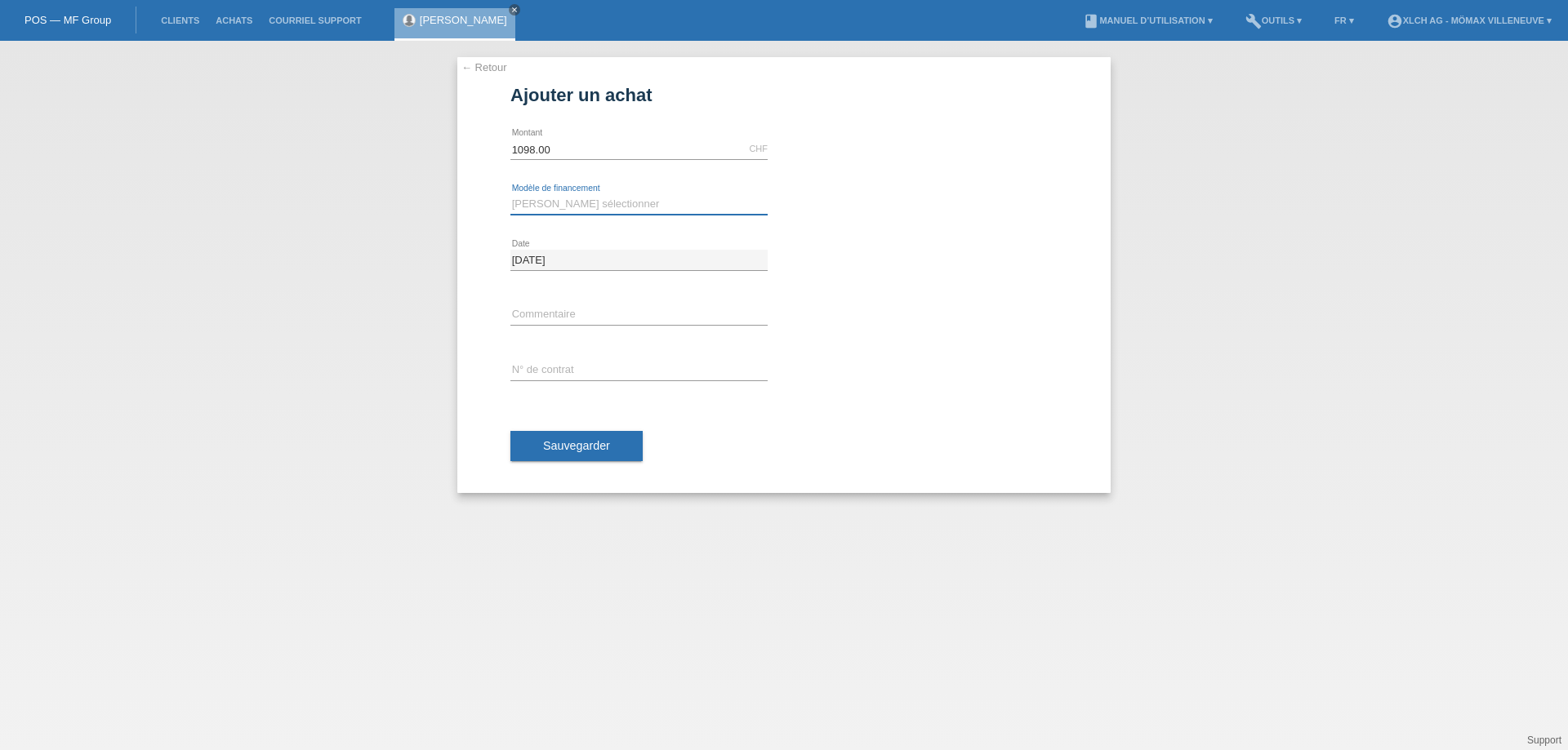
select select "113"
click at [510, 194] on select "[PERSON_NAME] sélectionner Achat sur facture avec paiement partiel Taux fixes -…" at bounding box center [639, 204] width 257 height 19
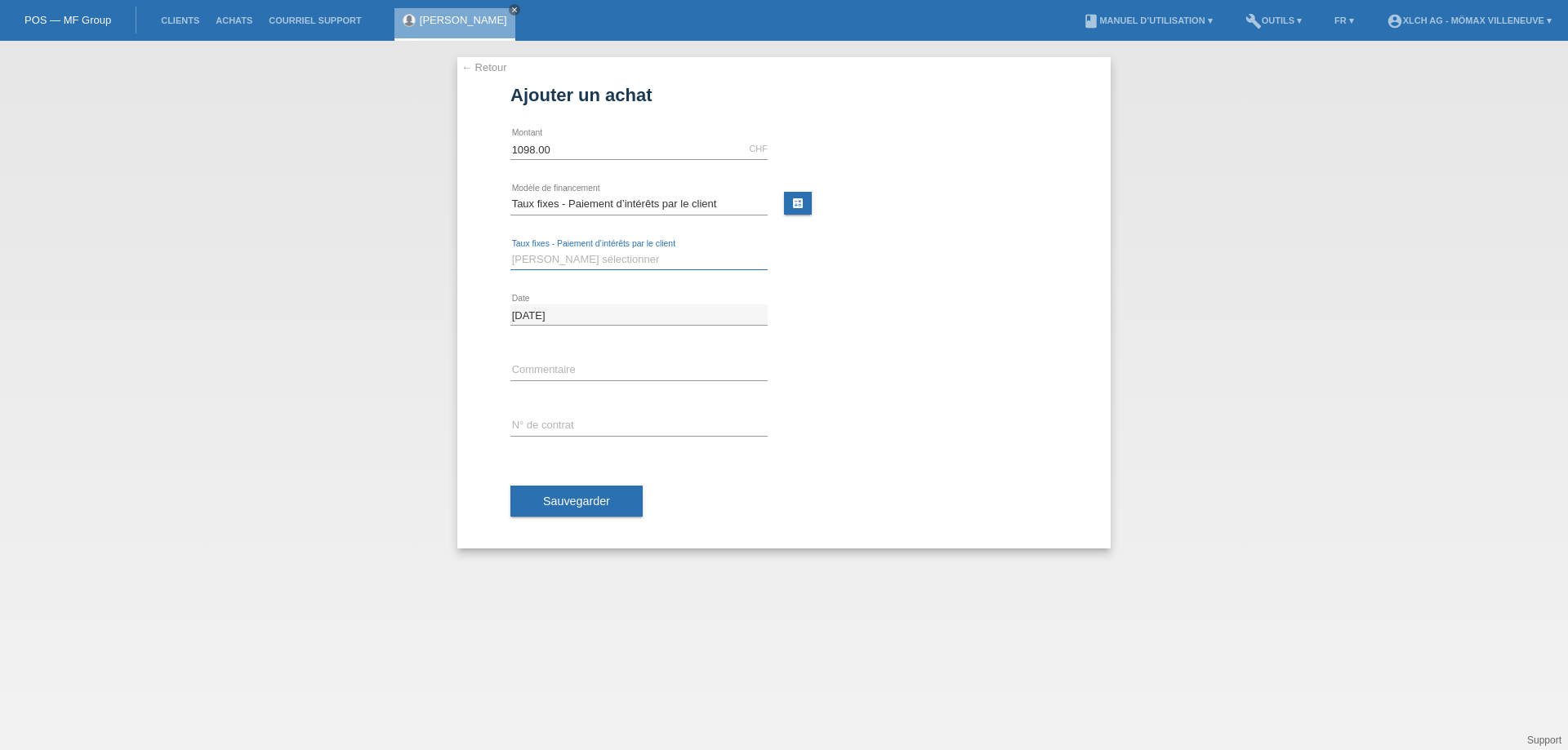
click at [559, 261] on select "[PERSON_NAME] sélectionner 6 versements 12 versements 24 versements 36 versemen…" at bounding box center [639, 259] width 257 height 19
click at [794, 204] on link "calculate" at bounding box center [797, 204] width 28 height 23
type input "1098.00"
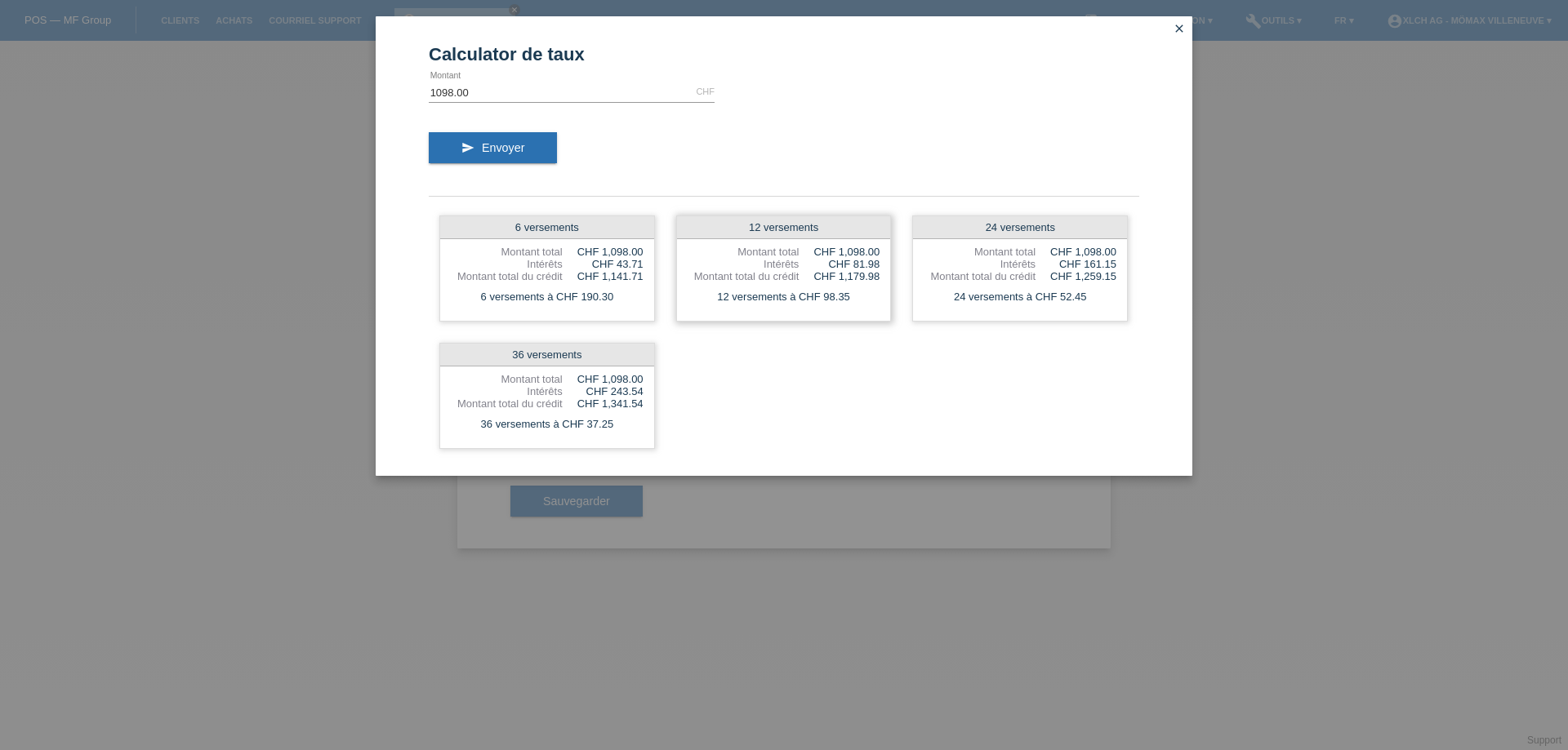
drag, startPoint x: 564, startPoint y: 222, endPoint x: 687, endPoint y: 222, distance: 123.0
click at [675, 222] on div "6 versements Montant total CHF 1,098.00 Intérêts CHF 43.71 Montant total du cré…" at bounding box center [783, 331] width 710 height 254
click at [720, 402] on div "6 versements Montant total CHF 1,098.00 Intérêts CHF 43.71 Montant total du cré…" at bounding box center [783, 331] width 710 height 254
drag, startPoint x: 716, startPoint y: 299, endPoint x: 845, endPoint y: 300, distance: 129.0
click at [845, 300] on div "12 versements à CHF 98.35" at bounding box center [783, 297] width 214 height 21
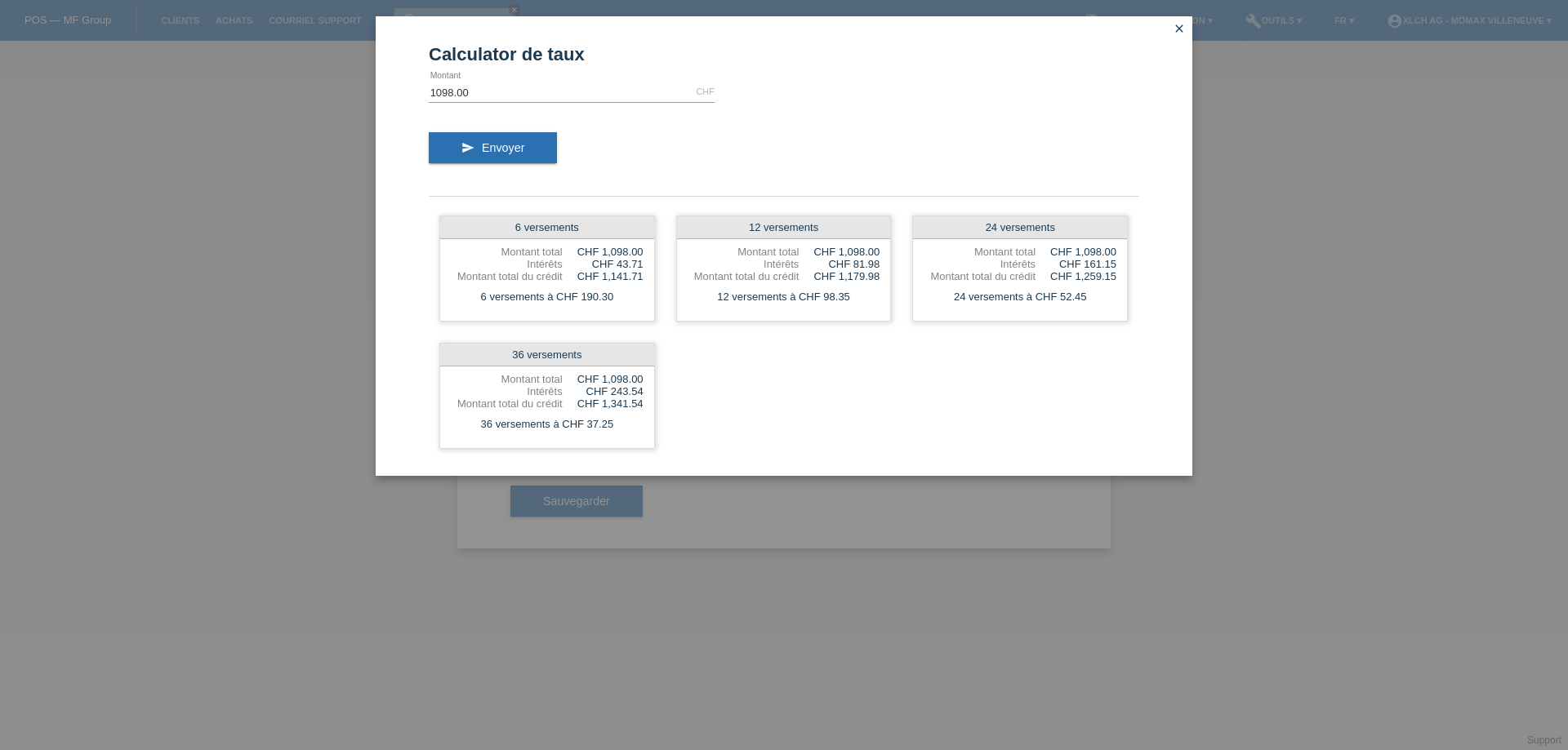
click at [1186, 26] on link "close" at bounding box center [1179, 30] width 21 height 19
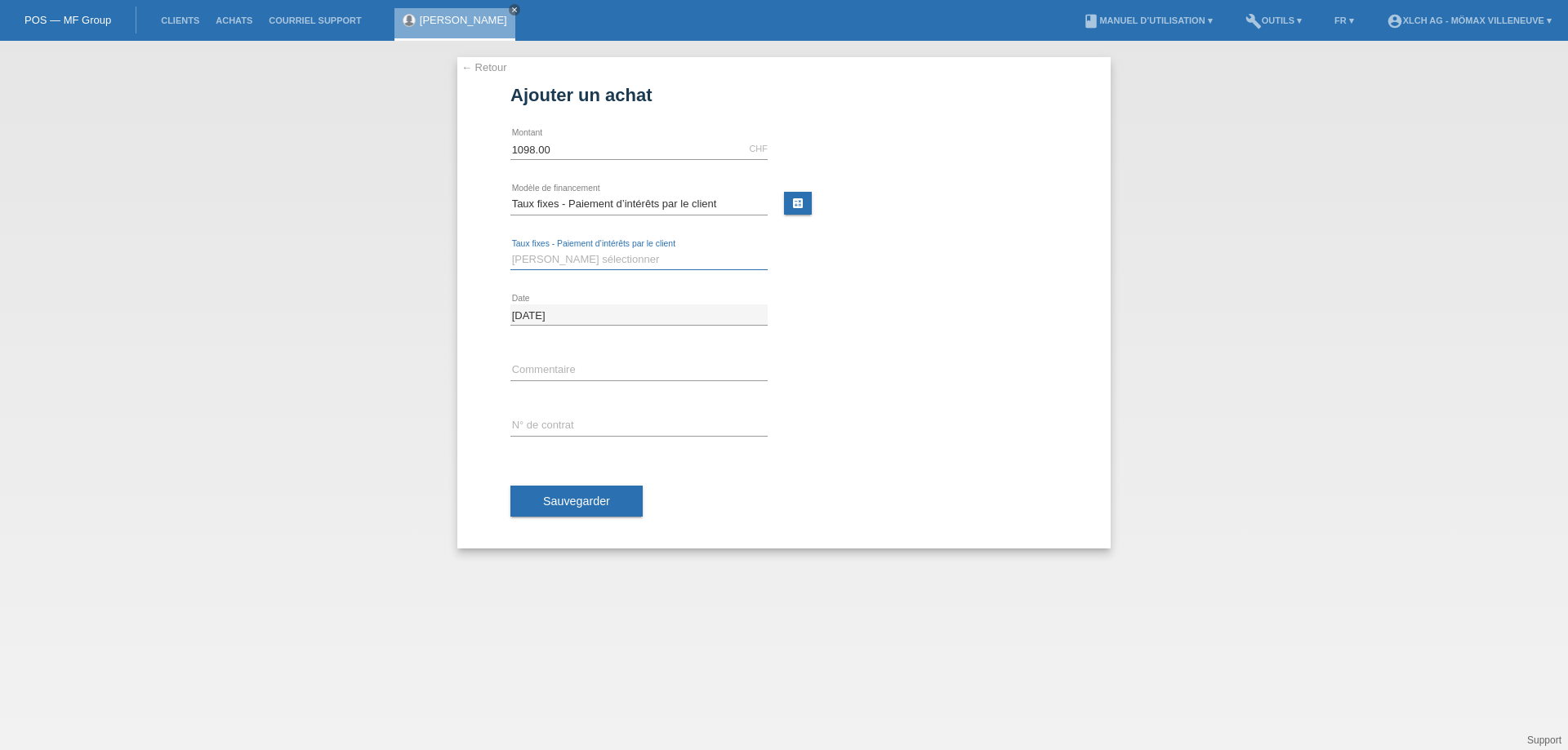
click at [599, 256] on select "[PERSON_NAME] sélectionner 6 versements 12 versements 24 versements 36 versemen…" at bounding box center [639, 259] width 257 height 19
select select "325"
click at [510, 250] on select "[PERSON_NAME] sélectionner 6 versements 12 versements 24 versements 36 versemen…" at bounding box center [639, 259] width 257 height 19
click at [546, 416] on input "text" at bounding box center [639, 425] width 257 height 20
paste input "IDMXYD"
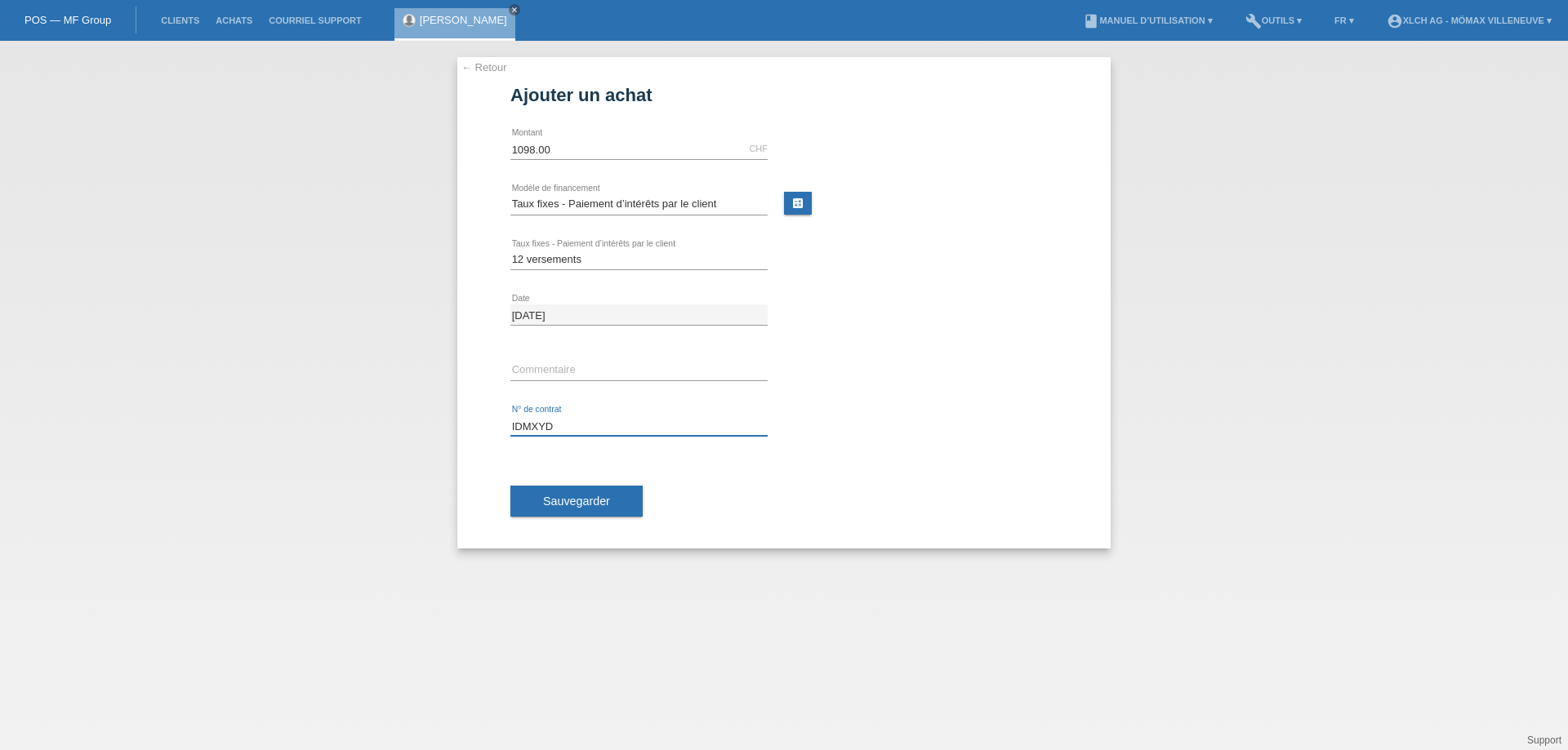
type input "IDMXYD"
click at [554, 502] on span "Sauvegarder" at bounding box center [576, 501] width 67 height 13
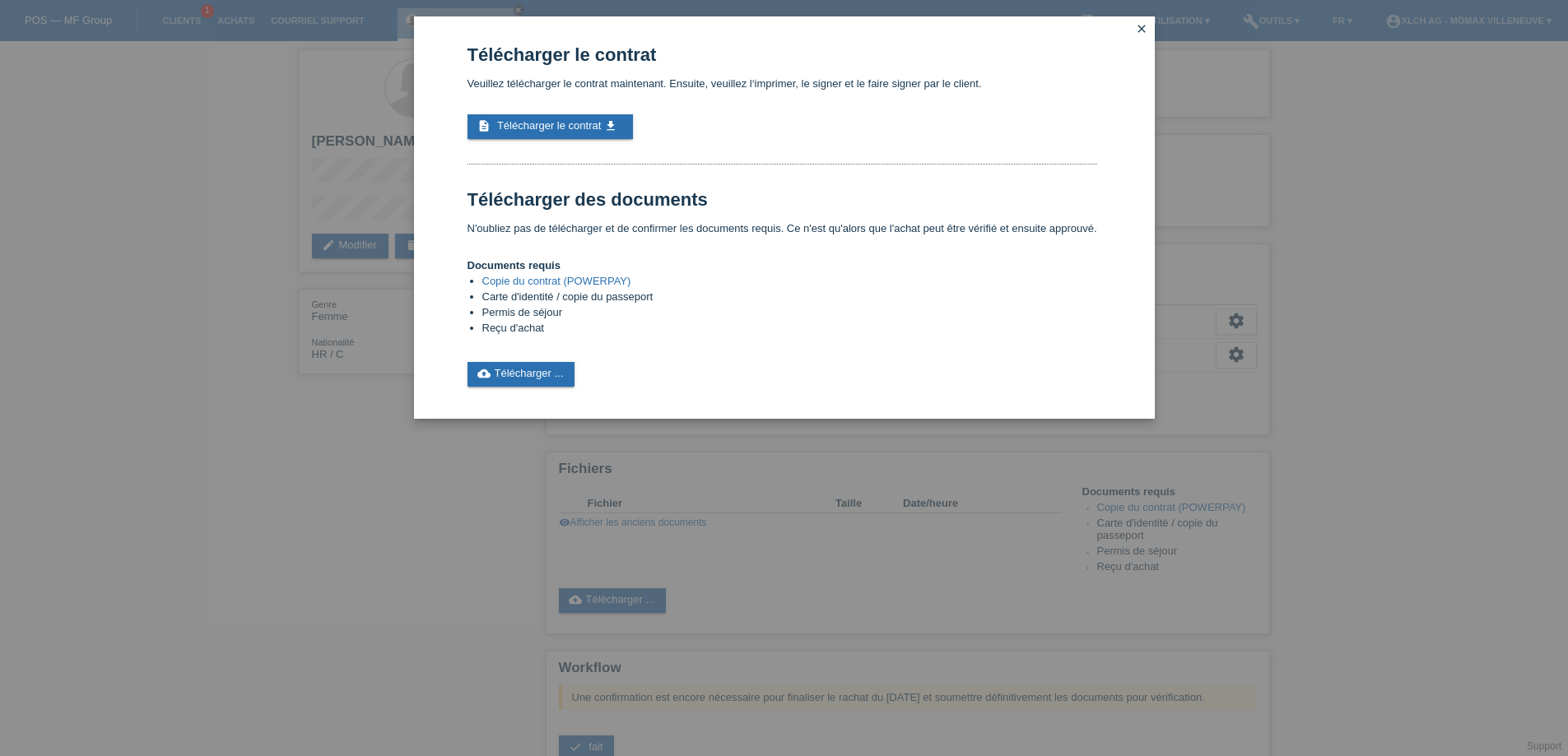
click at [518, 284] on link "Copie du contrat (POWERPAY)" at bounding box center [557, 281] width 149 height 13
click at [519, 373] on link "cloud_upload Télécharger ..." at bounding box center [521, 374] width 108 height 24
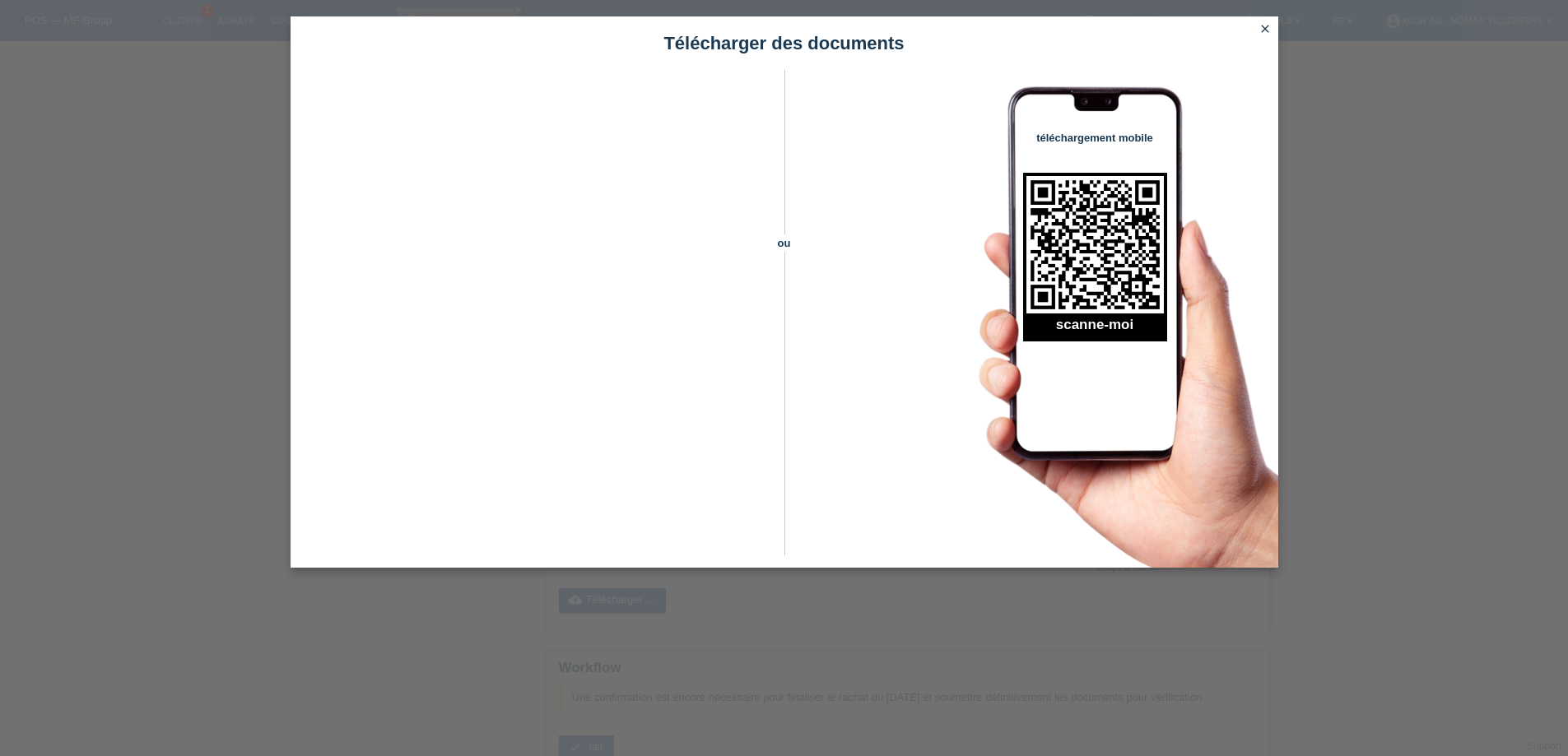
click at [1268, 30] on icon "close" at bounding box center [1265, 29] width 14 height 14
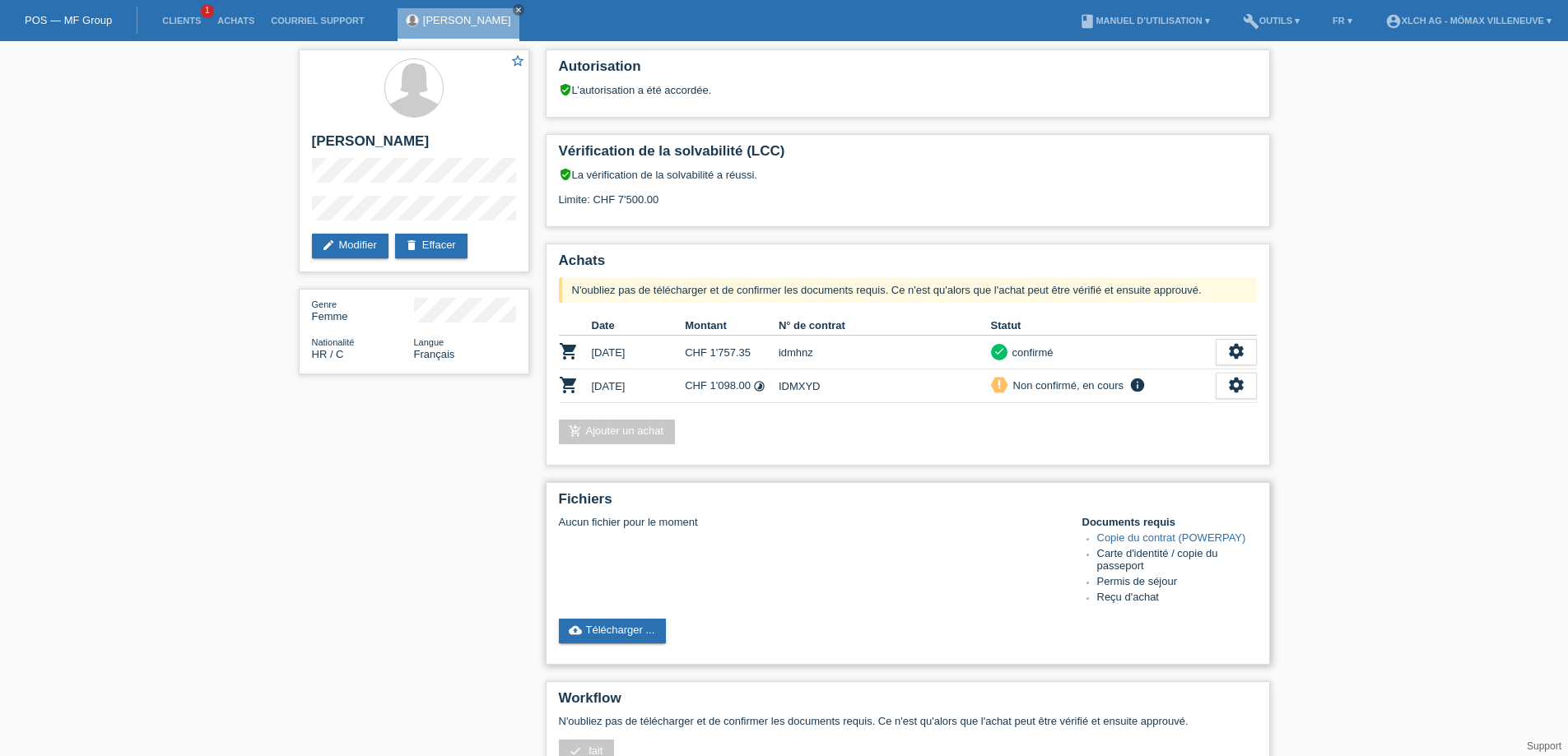
scroll to position [165, 0]
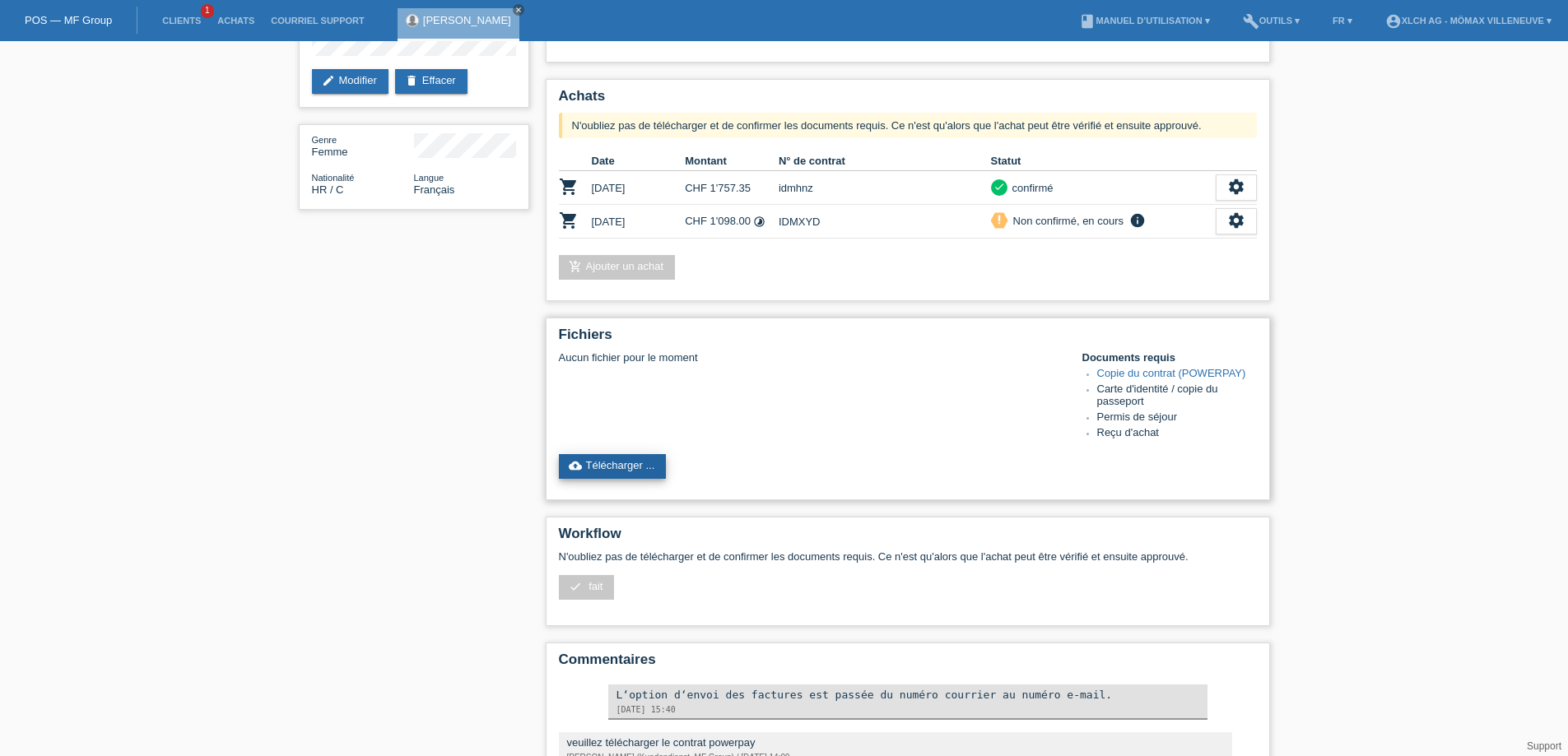
click at [630, 469] on link "cloud_upload Télécharger ..." at bounding box center [612, 466] width 108 height 24
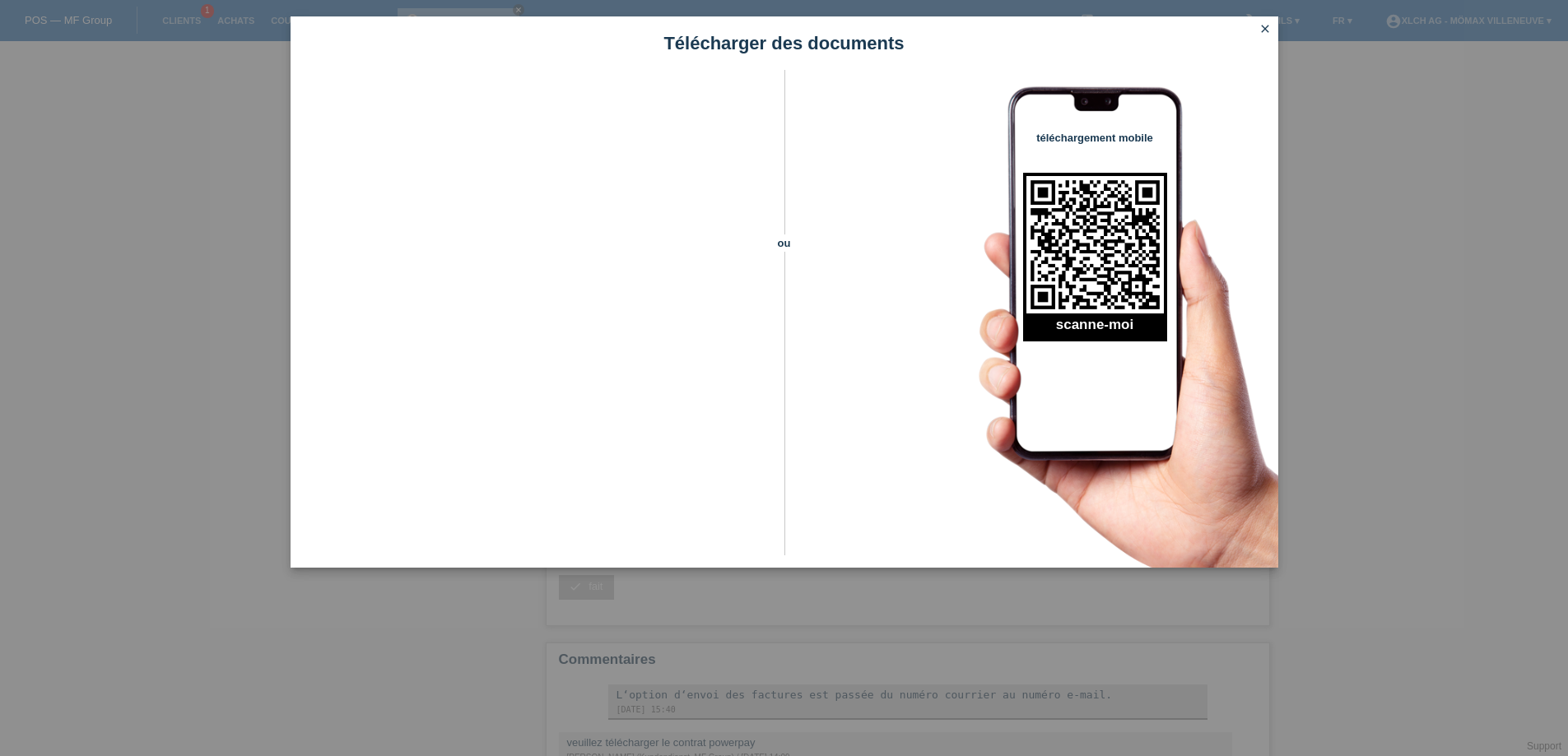
click at [1258, 29] on icon "close" at bounding box center [1265, 29] width 14 height 14
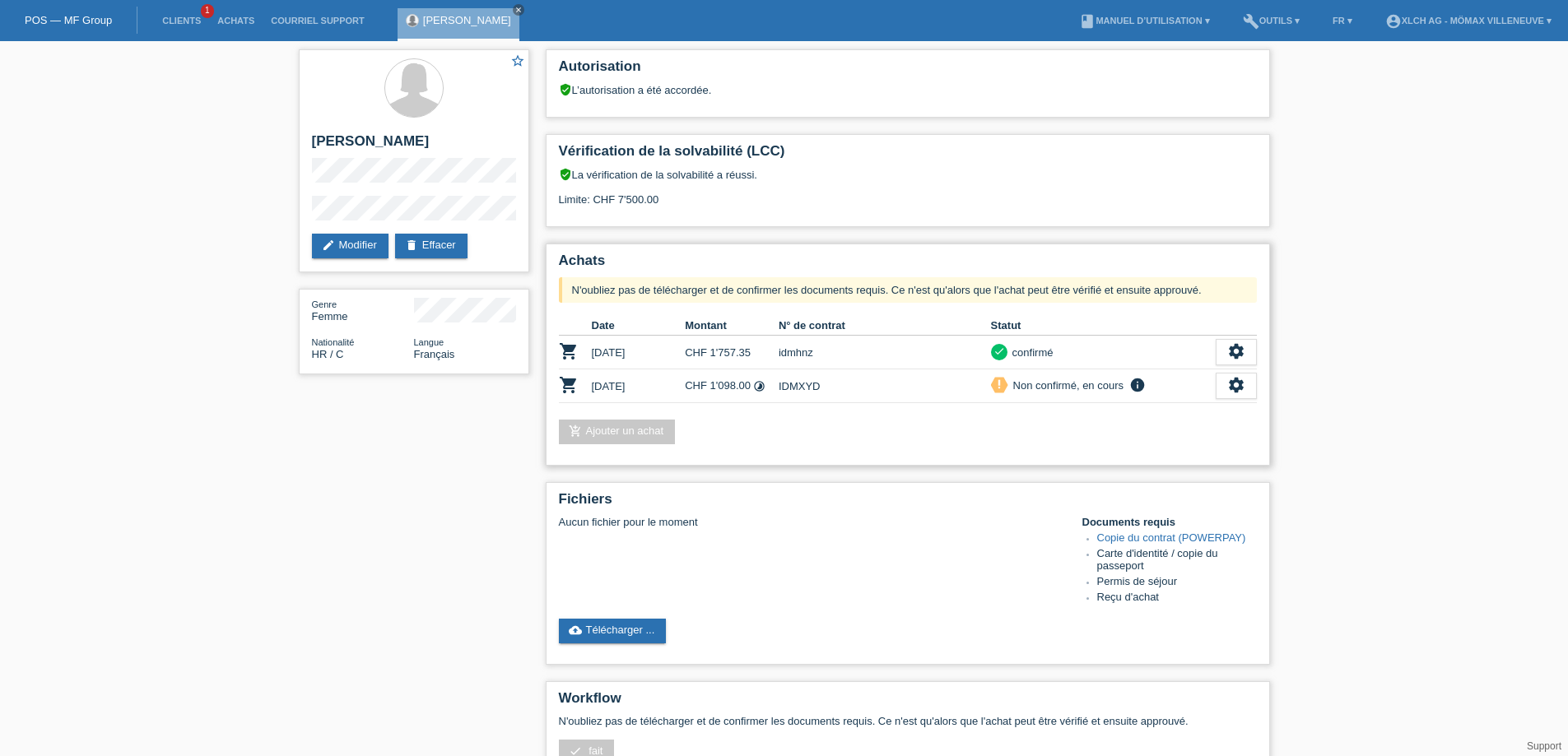
scroll to position [165, 0]
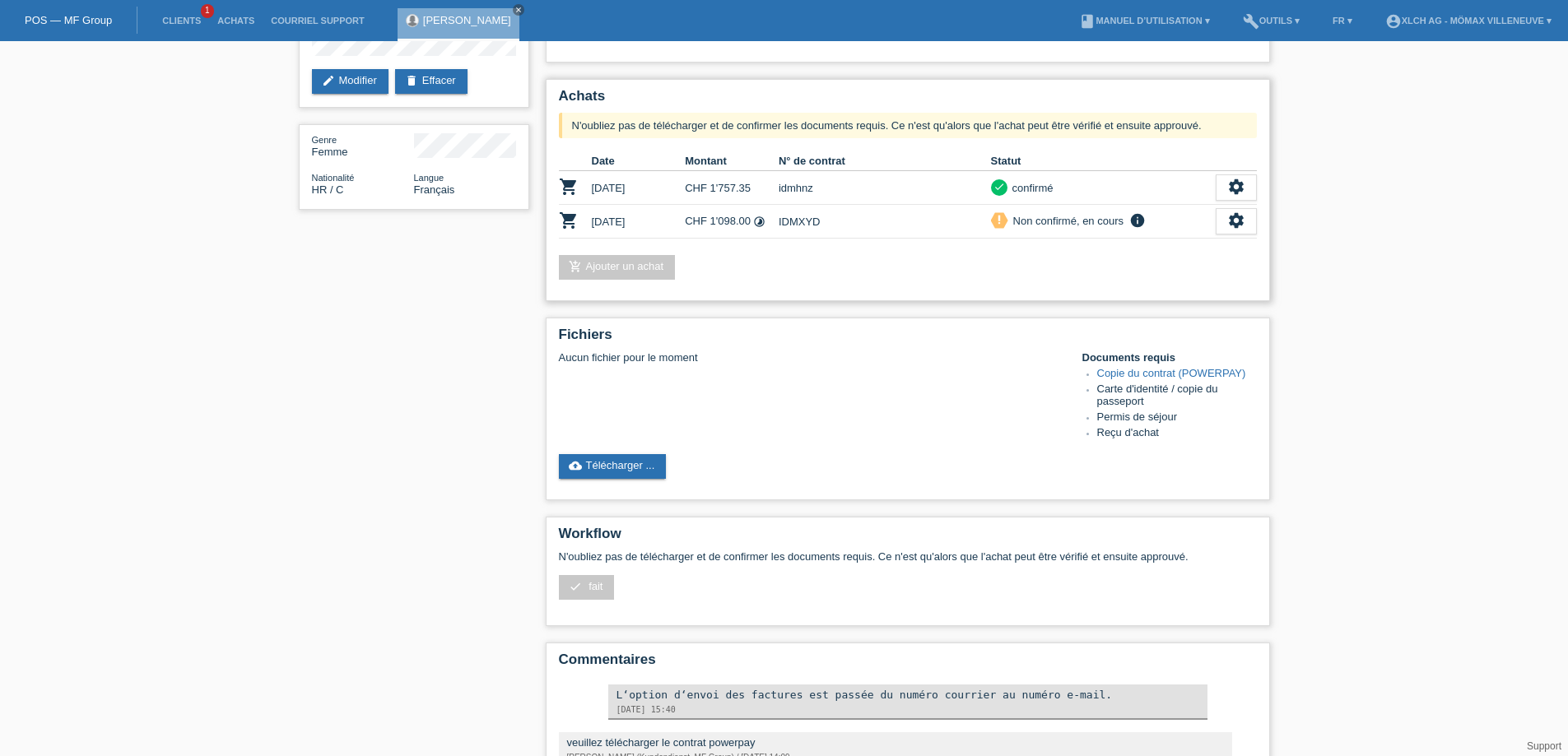
drag, startPoint x: 623, startPoint y: 183, endPoint x: 877, endPoint y: 188, distance: 254.0
click at [629, 185] on td "[DATE]" at bounding box center [638, 188] width 94 height 34
click at [751, 199] on td "CHF 1'757.35" at bounding box center [731, 188] width 94 height 34
click at [723, 189] on td "CHF 1'757.35" at bounding box center [731, 188] width 94 height 34
click at [1231, 188] on icon "settings" at bounding box center [1236, 187] width 18 height 18
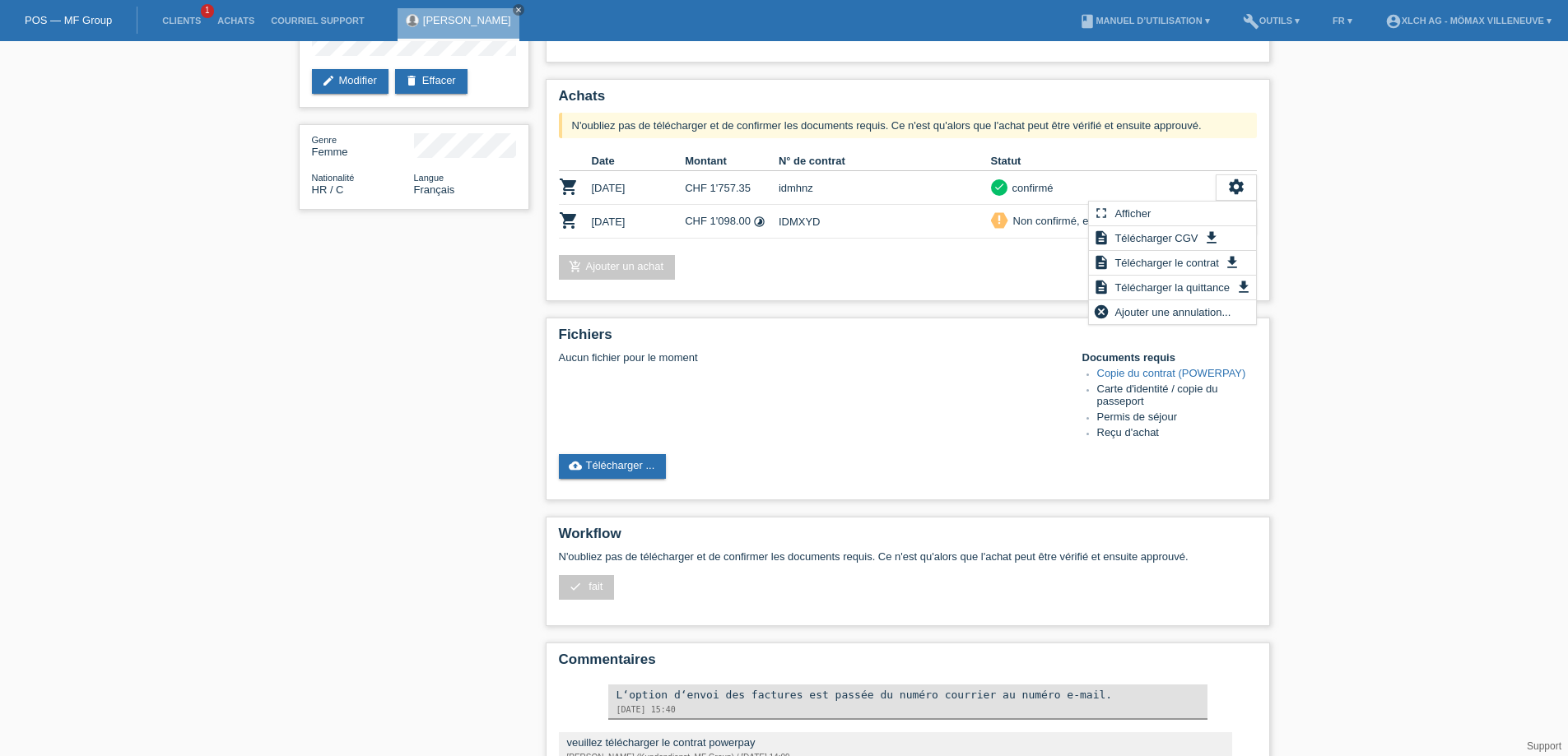
click at [1378, 294] on div "star_border [PERSON_NAME] edit Modifier delete Effacer Genre Femme Nationalité …" at bounding box center [784, 412] width 1568 height 1071
click at [929, 443] on div "Fichiers Aucun fichier pour le moment Documents requis Copie du contrat (POWERP…" at bounding box center [907, 408] width 724 height 183
drag, startPoint x: 1115, startPoint y: 391, endPoint x: 1181, endPoint y: 390, distance: 66.0
click at [1176, 390] on li "Carte d'identité / copie du passeport" at bounding box center [1177, 396] width 160 height 28
drag, startPoint x: 1186, startPoint y: 388, endPoint x: 1218, endPoint y: 389, distance: 32.0
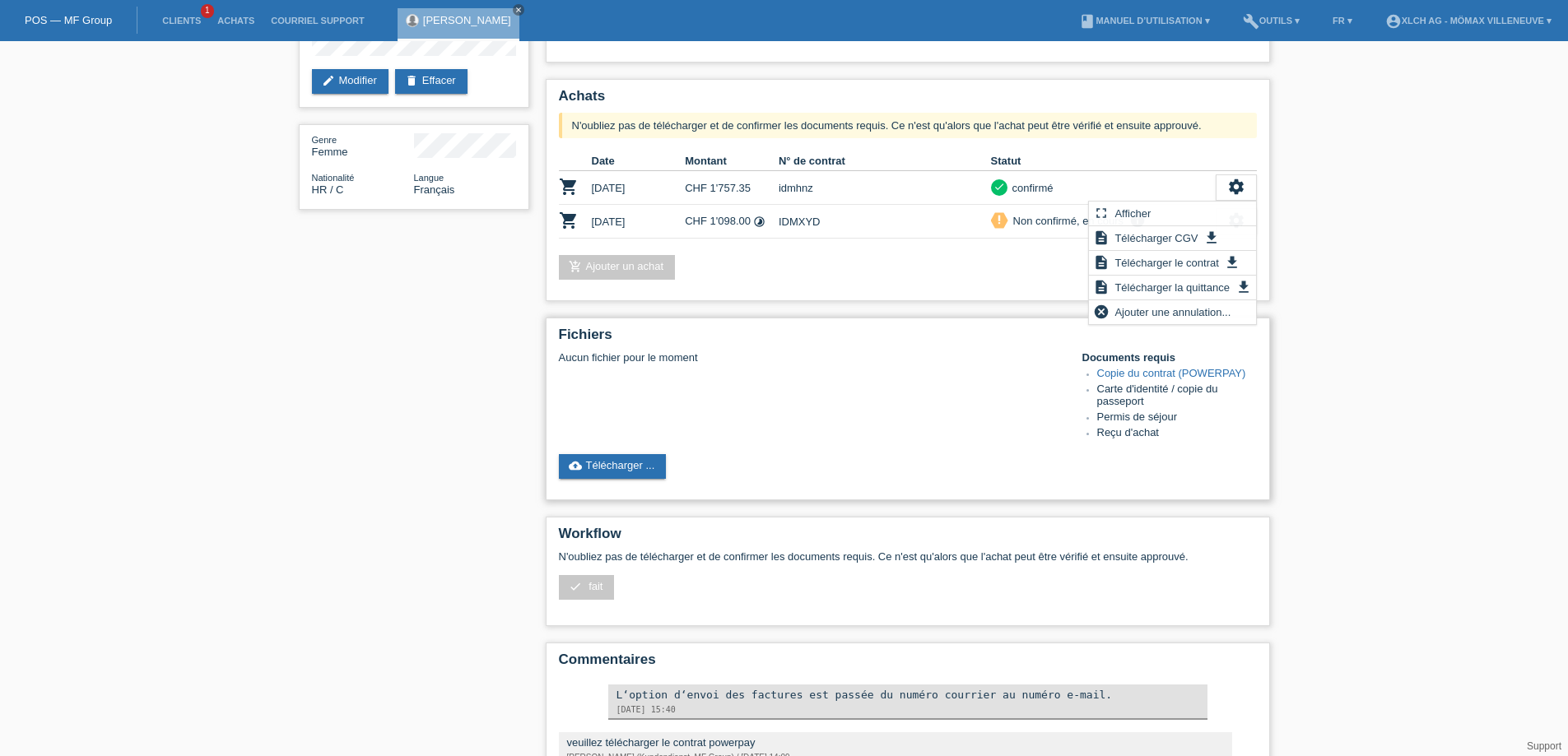
click at [1210, 389] on li "Carte d'identité / copie du passeport" at bounding box center [1177, 396] width 160 height 28
drag, startPoint x: 1120, startPoint y: 403, endPoint x: 1139, endPoint y: 403, distance: 19.0
click at [1137, 403] on li "Carte d'identité / copie du passeport" at bounding box center [1177, 396] width 160 height 28
drag, startPoint x: 1121, startPoint y: 412, endPoint x: 1144, endPoint y: 416, distance: 23.3
click at [1144, 416] on li "Permis de séjour" at bounding box center [1177, 418] width 160 height 15
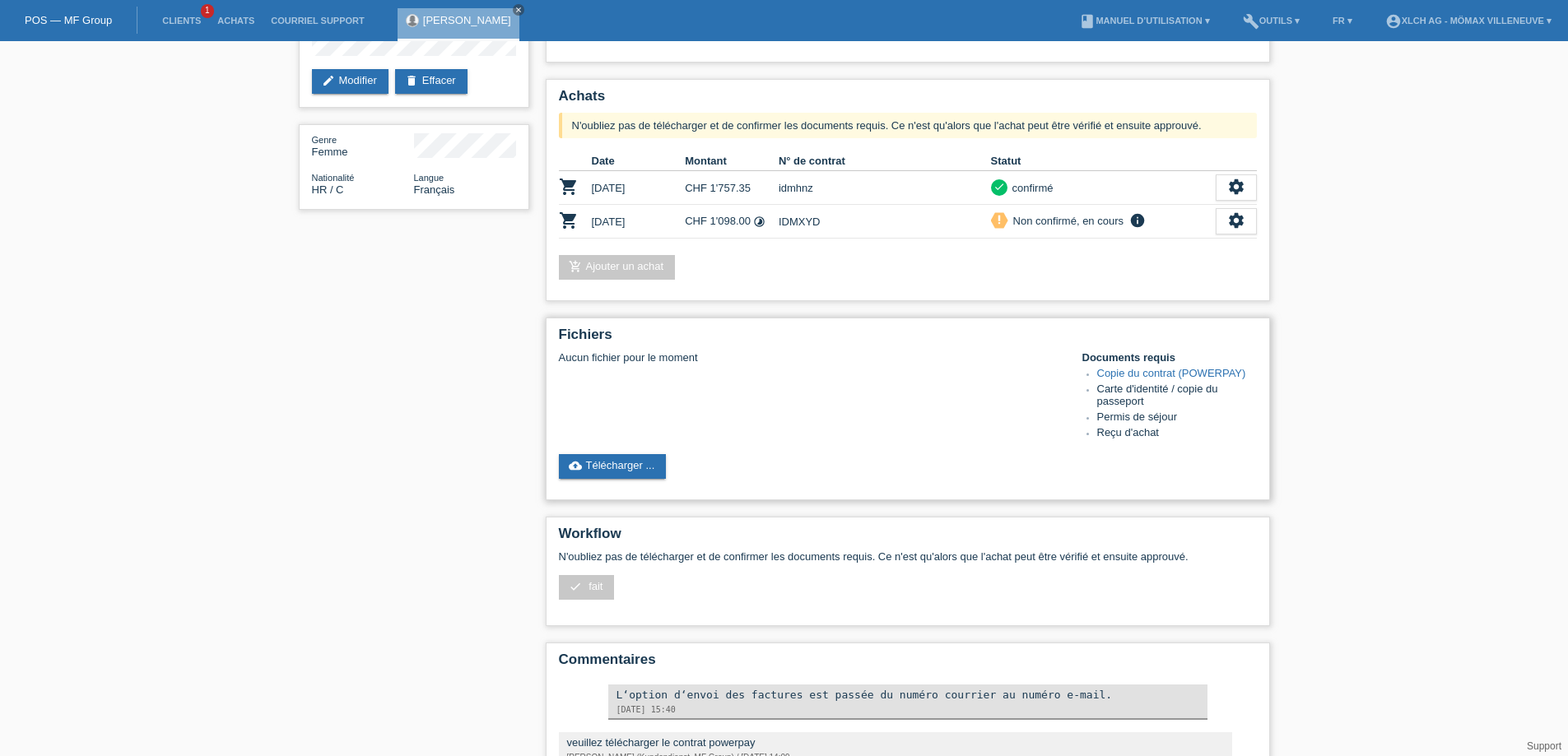
click at [1106, 419] on li "Permis de séjour" at bounding box center [1177, 418] width 160 height 15
drag, startPoint x: 1112, startPoint y: 389, endPoint x: 1157, endPoint y: 386, distance: 45.1
click at [1149, 387] on li "Carte d'identité / copie du passeport" at bounding box center [1177, 396] width 160 height 28
drag, startPoint x: 1115, startPoint y: 418, endPoint x: 1156, endPoint y: 415, distance: 41.1
click at [1143, 418] on li "Permis de séjour" at bounding box center [1177, 418] width 160 height 15
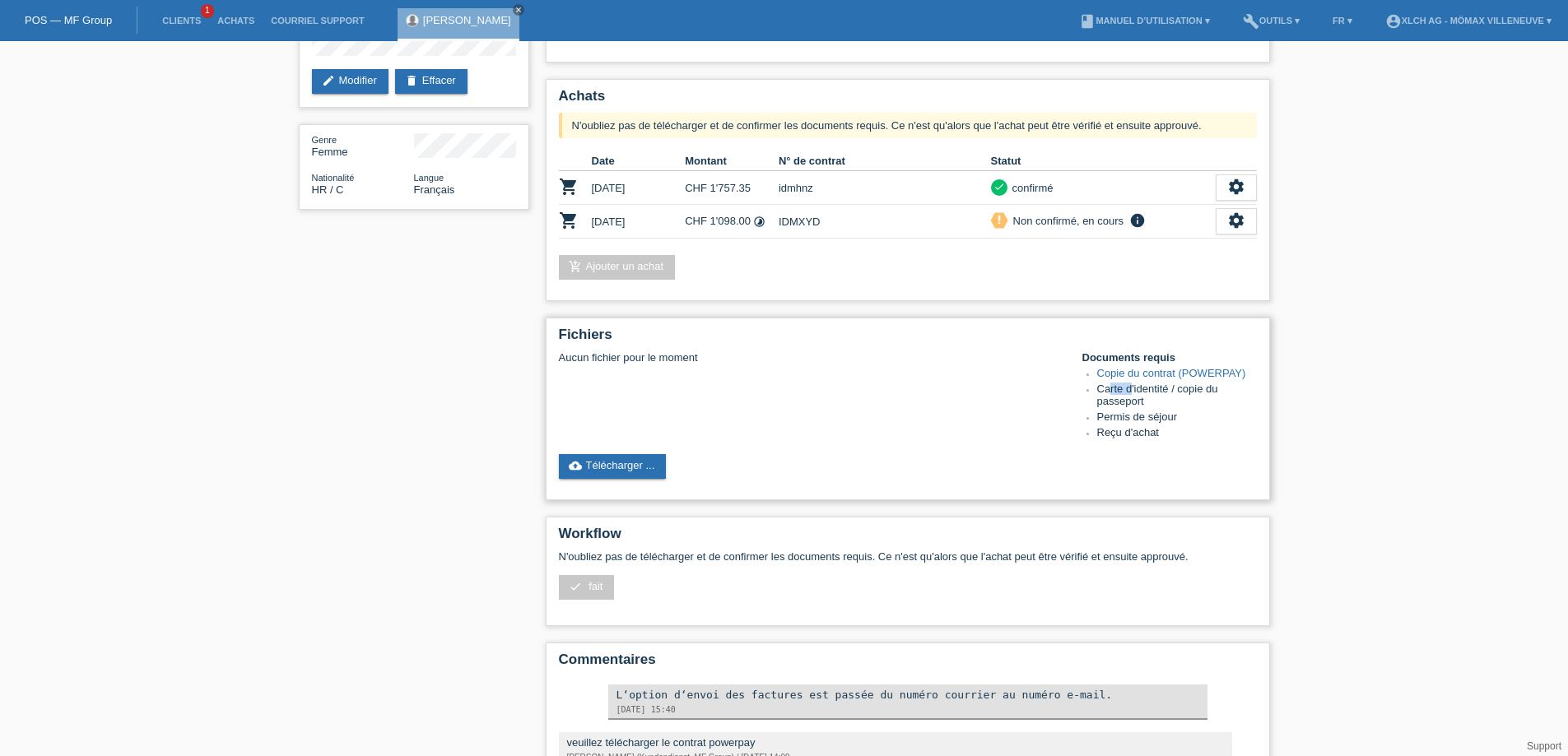
drag, startPoint x: 1109, startPoint y: 387, endPoint x: 1152, endPoint y: 388, distance: 43.0
click at [1140, 388] on li "Carte d'identité / copie du passeport" at bounding box center [1177, 396] width 160 height 28
drag, startPoint x: 1152, startPoint y: 388, endPoint x: 1228, endPoint y: 386, distance: 76.0
click at [1227, 386] on li "Carte d'identité / copie du passeport" at bounding box center [1177, 396] width 160 height 28
drag, startPoint x: 1113, startPoint y: 403, endPoint x: 1158, endPoint y: 414, distance: 46.3
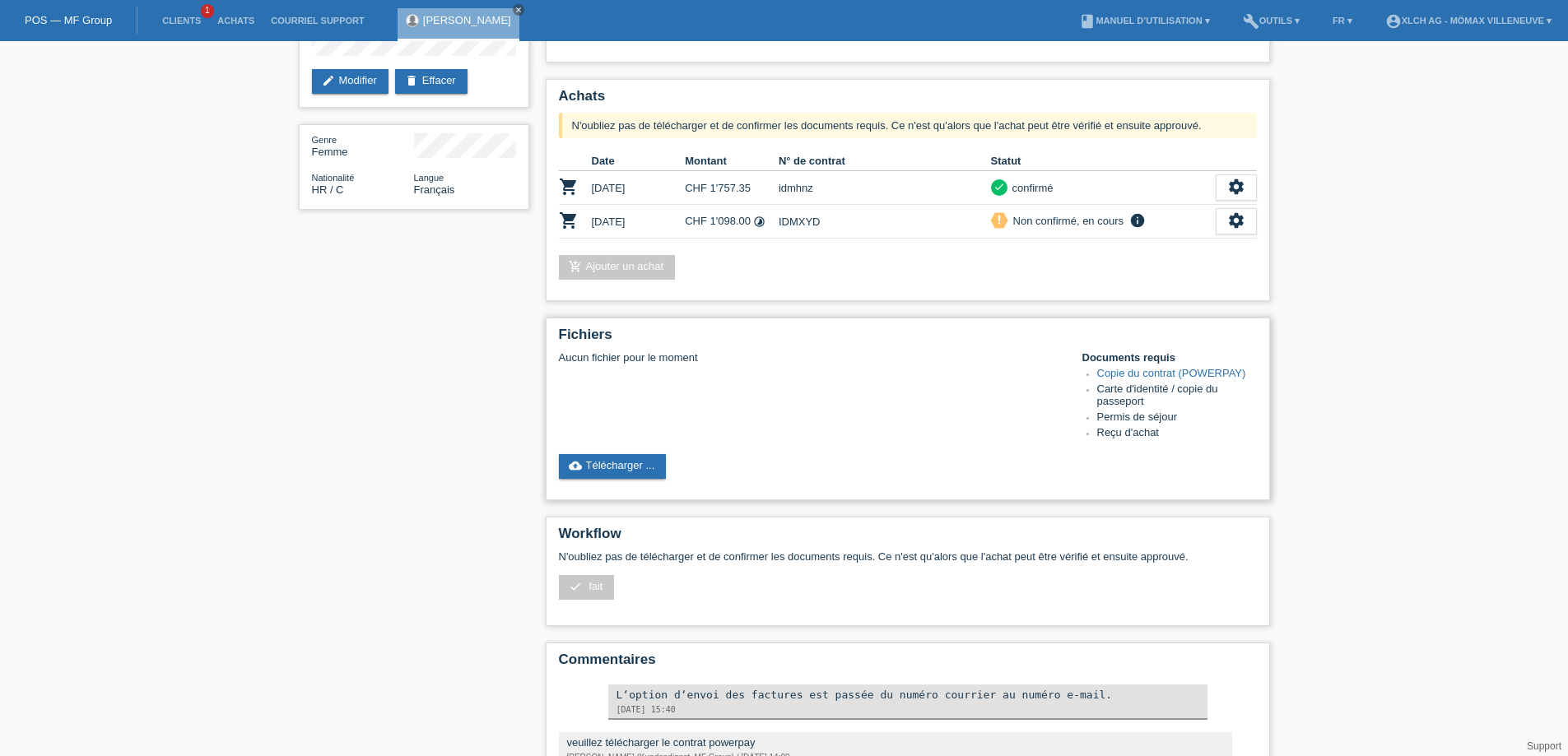
click at [1158, 414] on ul "Copie du contrat (POWERPAY) Carte d'identité / copie du passeport Permis de séj…" at bounding box center [1169, 404] width 174 height 75
click at [1144, 460] on div "cloud_upload Télécharger ..." at bounding box center [907, 466] width 698 height 24
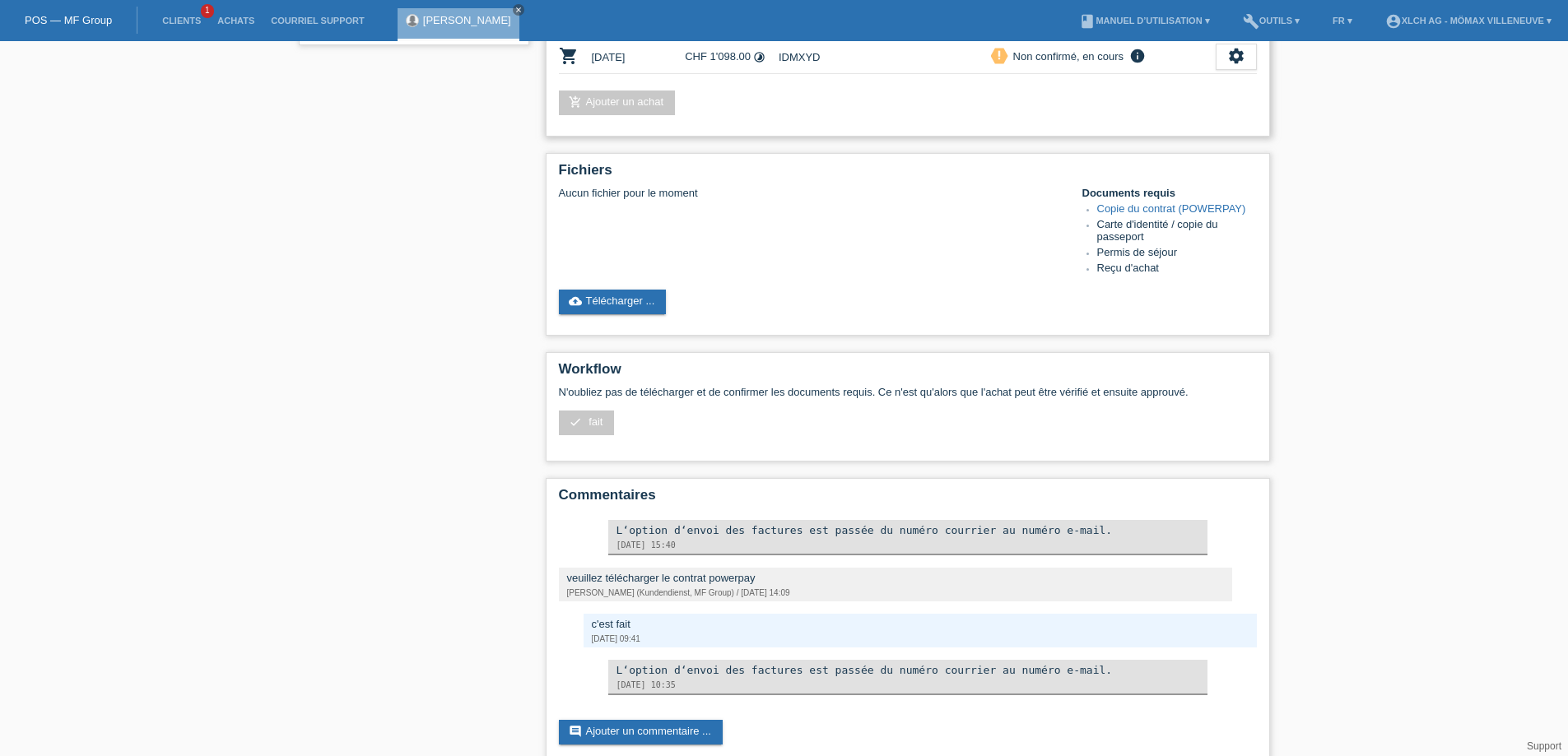
scroll to position [0, 0]
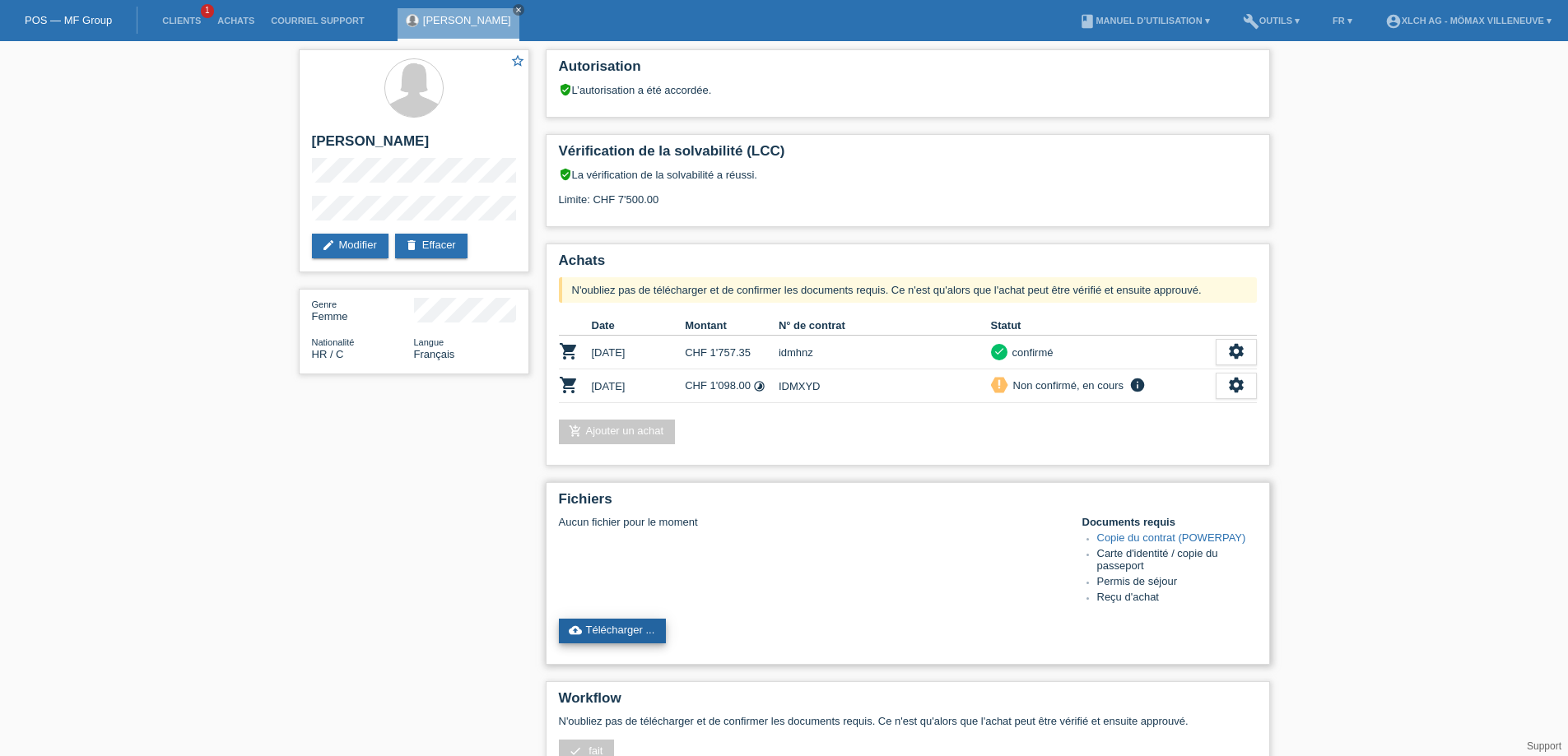
click at [611, 635] on link "cloud_upload Télécharger ..." at bounding box center [612, 630] width 108 height 24
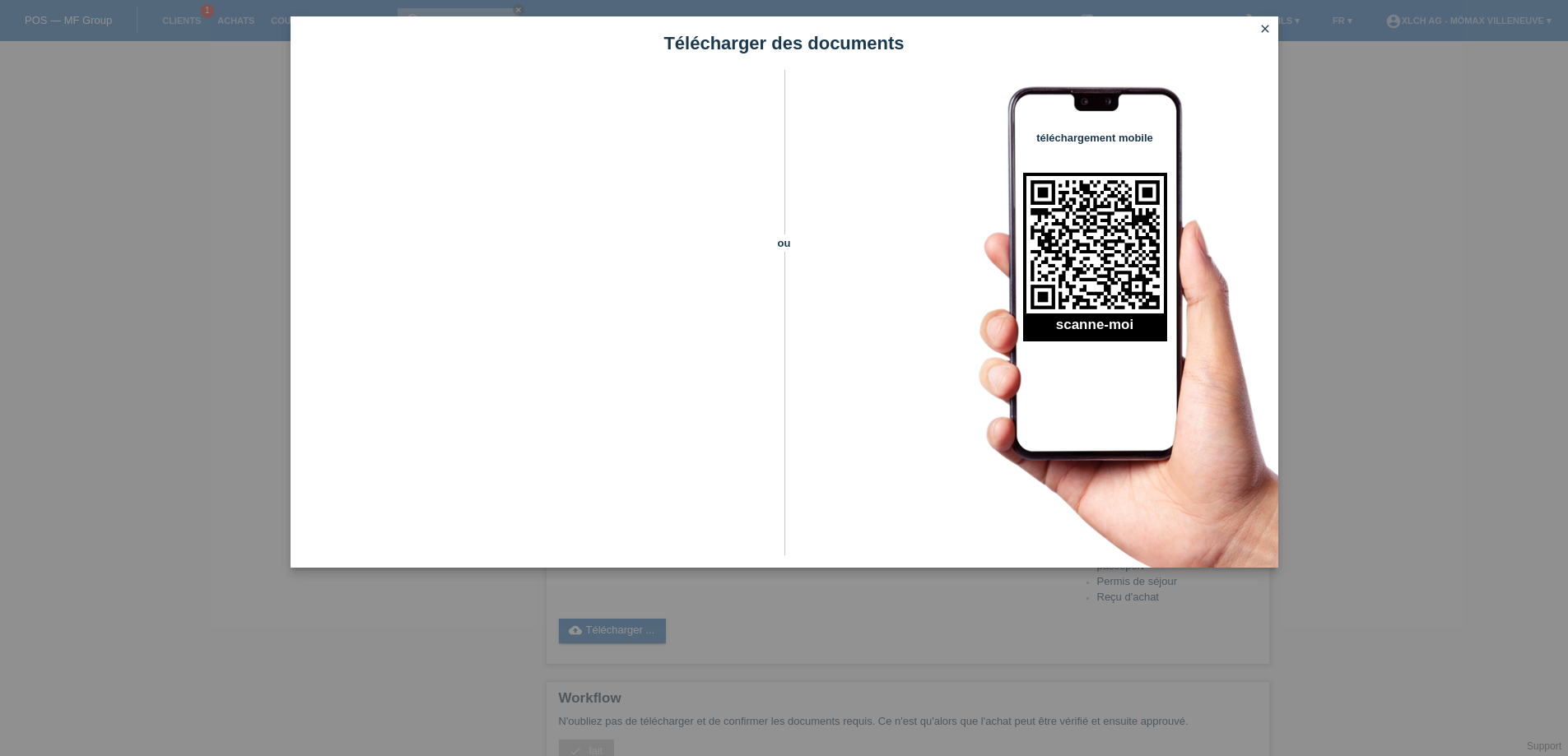
click at [1261, 26] on icon "close" at bounding box center [1265, 29] width 14 height 14
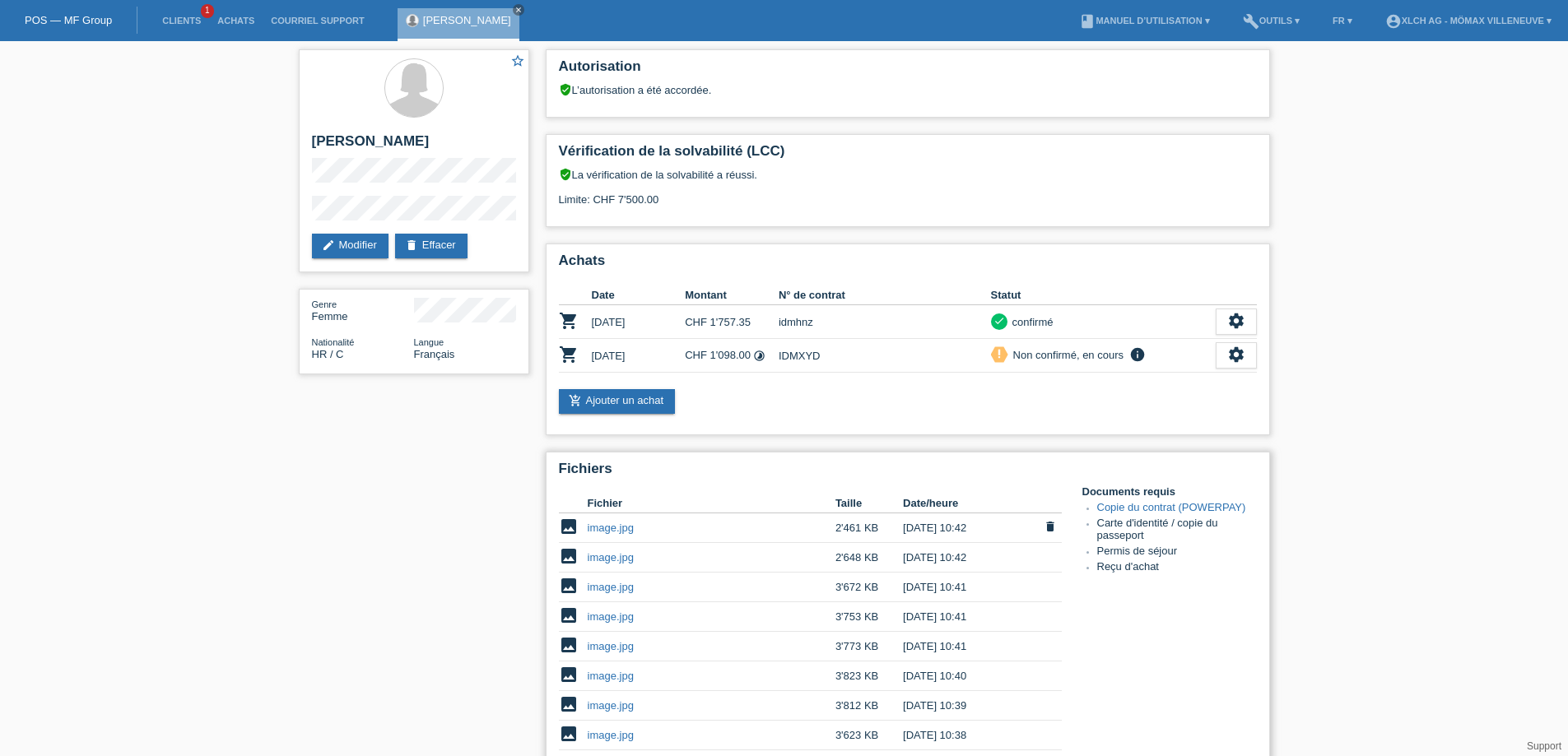
scroll to position [165, 0]
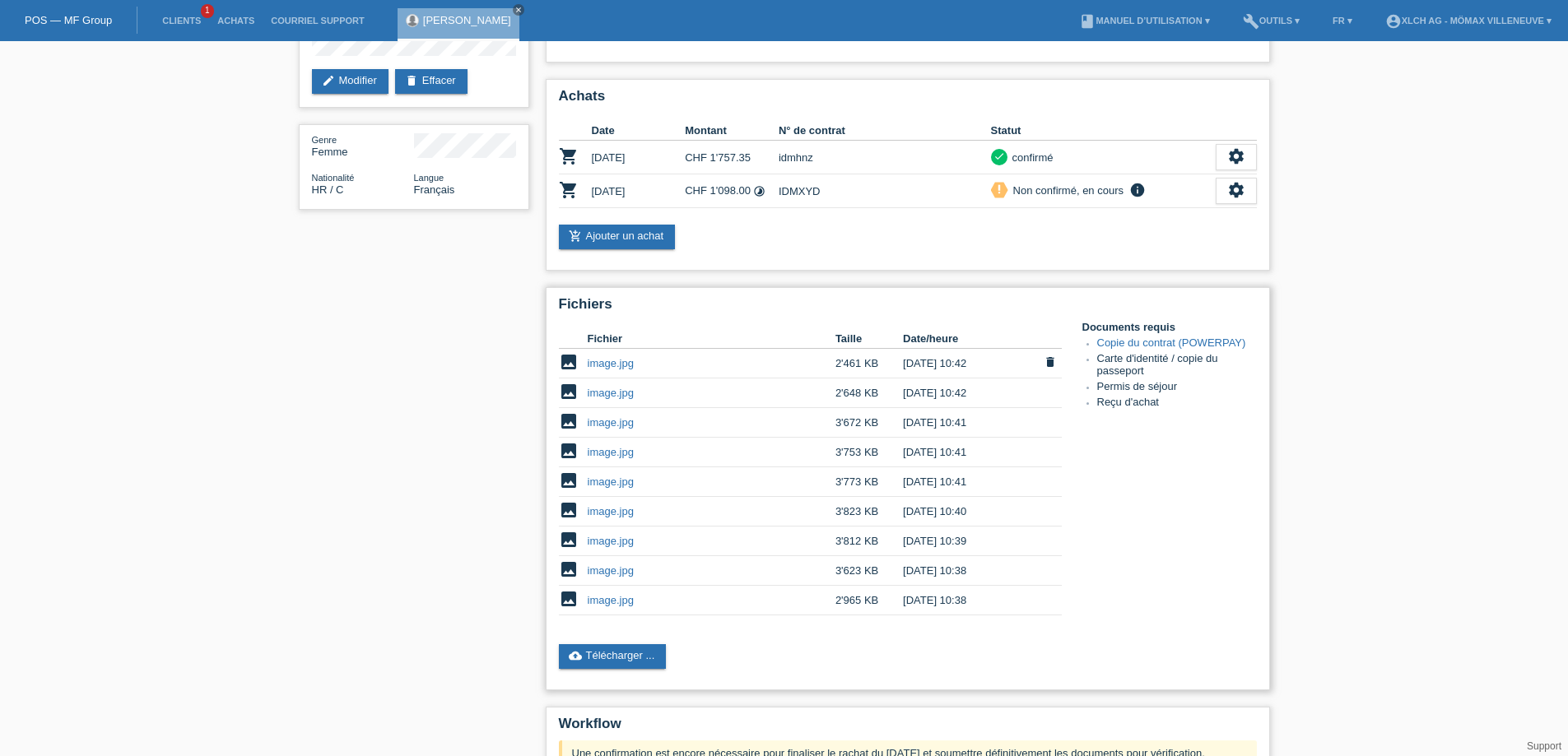
click at [617, 362] on link "image.jpg" at bounding box center [611, 363] width 46 height 13
click at [614, 386] on link "image.jpg" at bounding box center [611, 392] width 46 height 13
click at [608, 597] on link "image.jpg" at bounding box center [611, 600] width 46 height 13
click at [605, 574] on link "image.jpg" at bounding box center [611, 570] width 46 height 13
click at [616, 544] on link "image.jpg" at bounding box center [611, 540] width 46 height 13
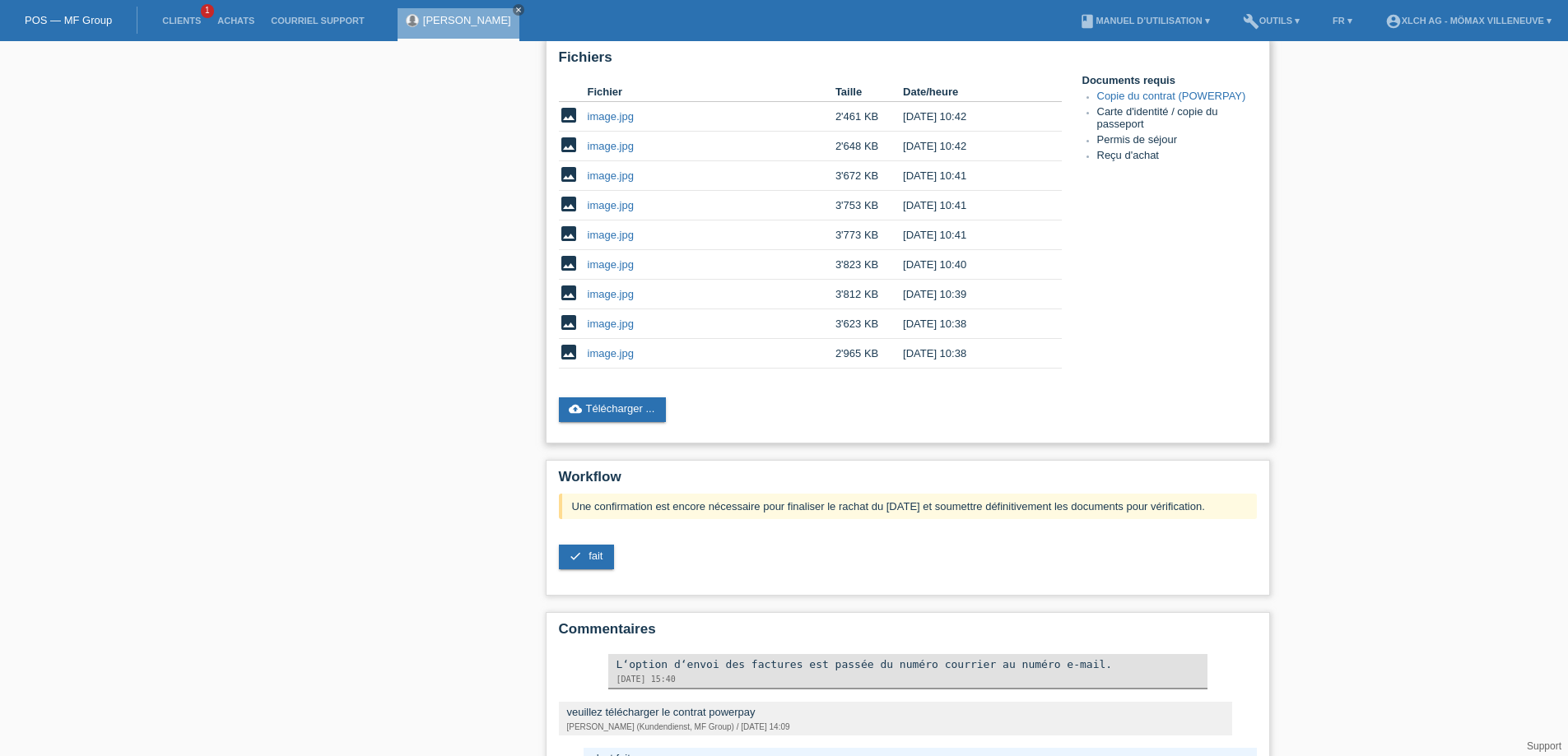
scroll to position [247, 0]
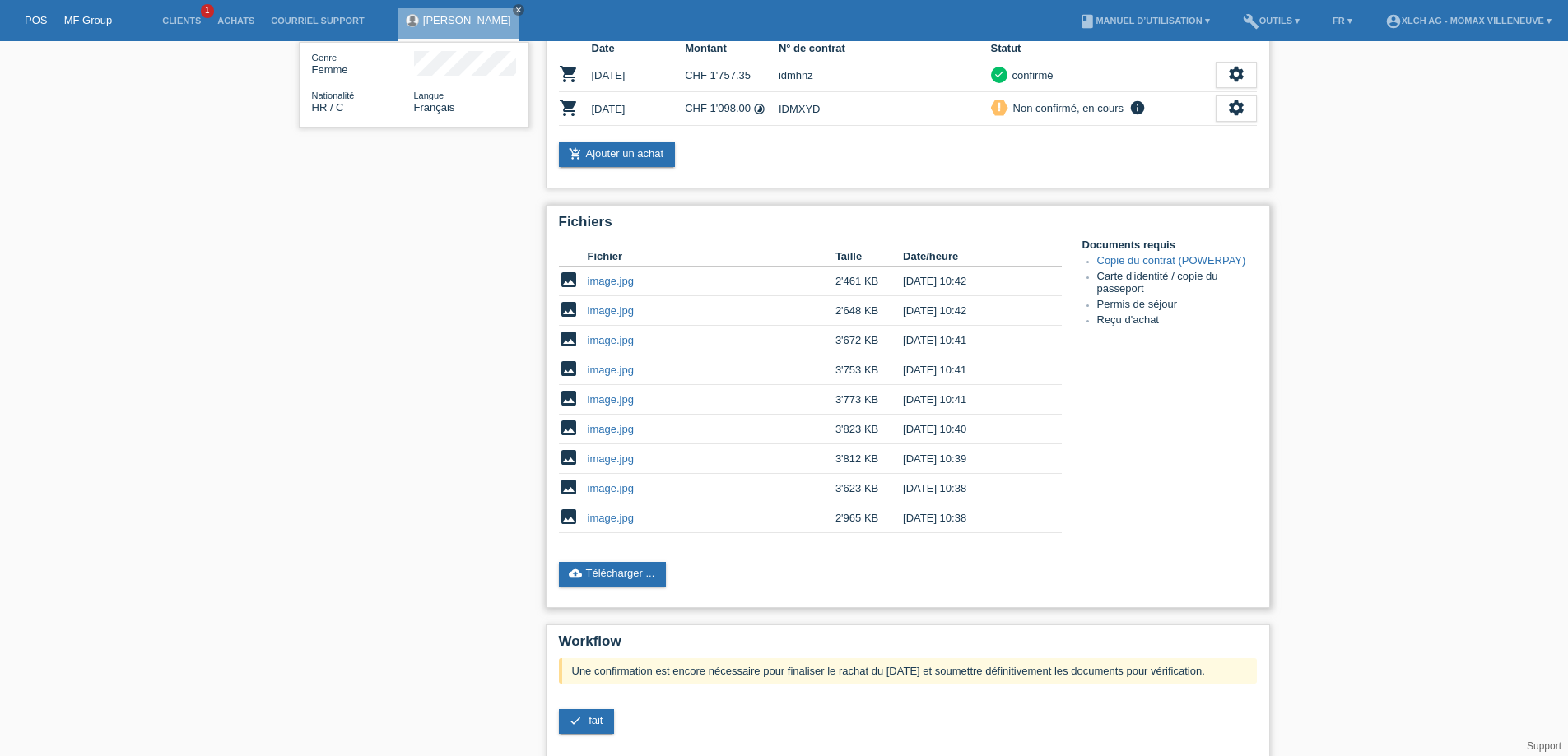
click at [1175, 271] on li "Carte d'identité / copie du passeport" at bounding box center [1177, 284] width 160 height 28
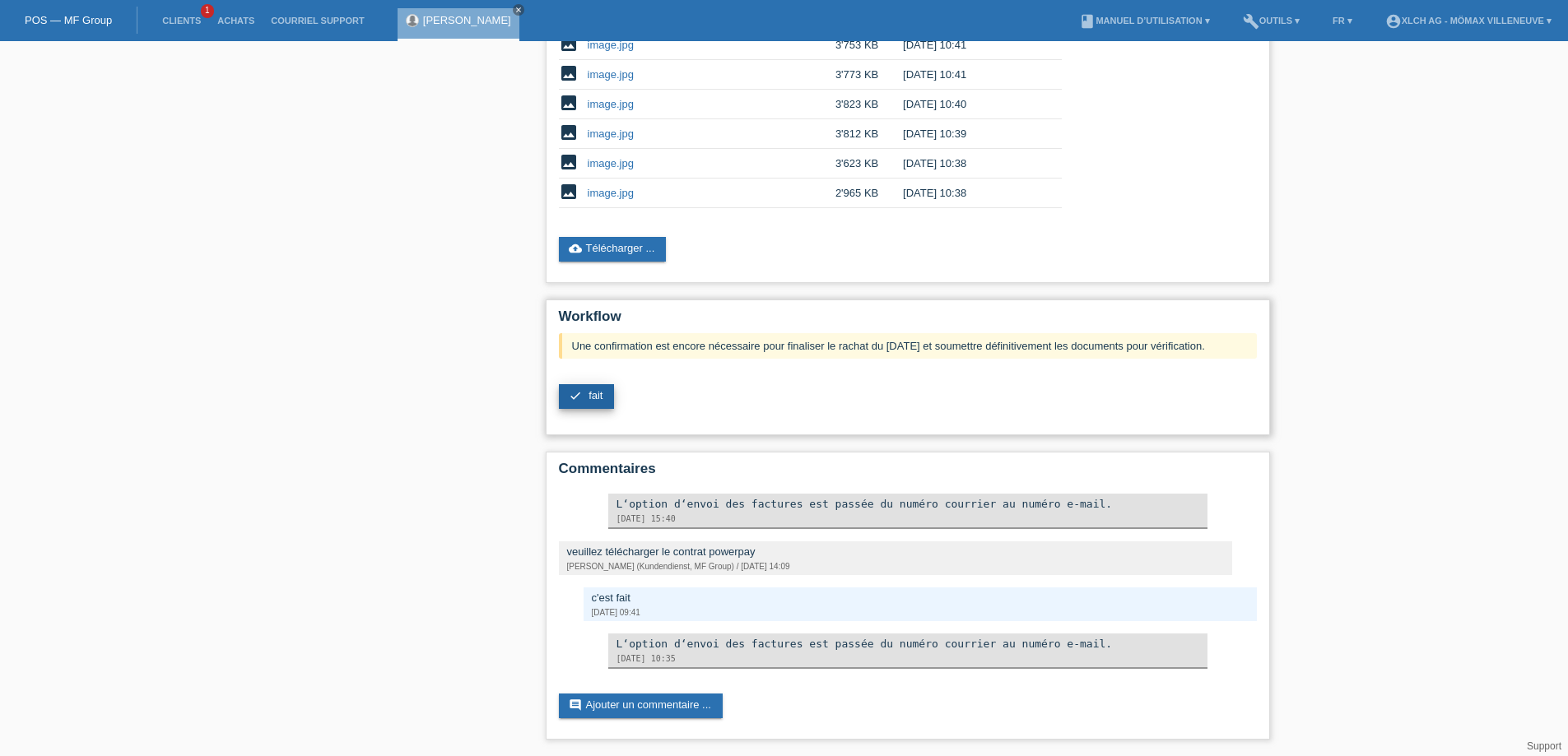
click at [594, 396] on span "fait" at bounding box center [596, 395] width 14 height 13
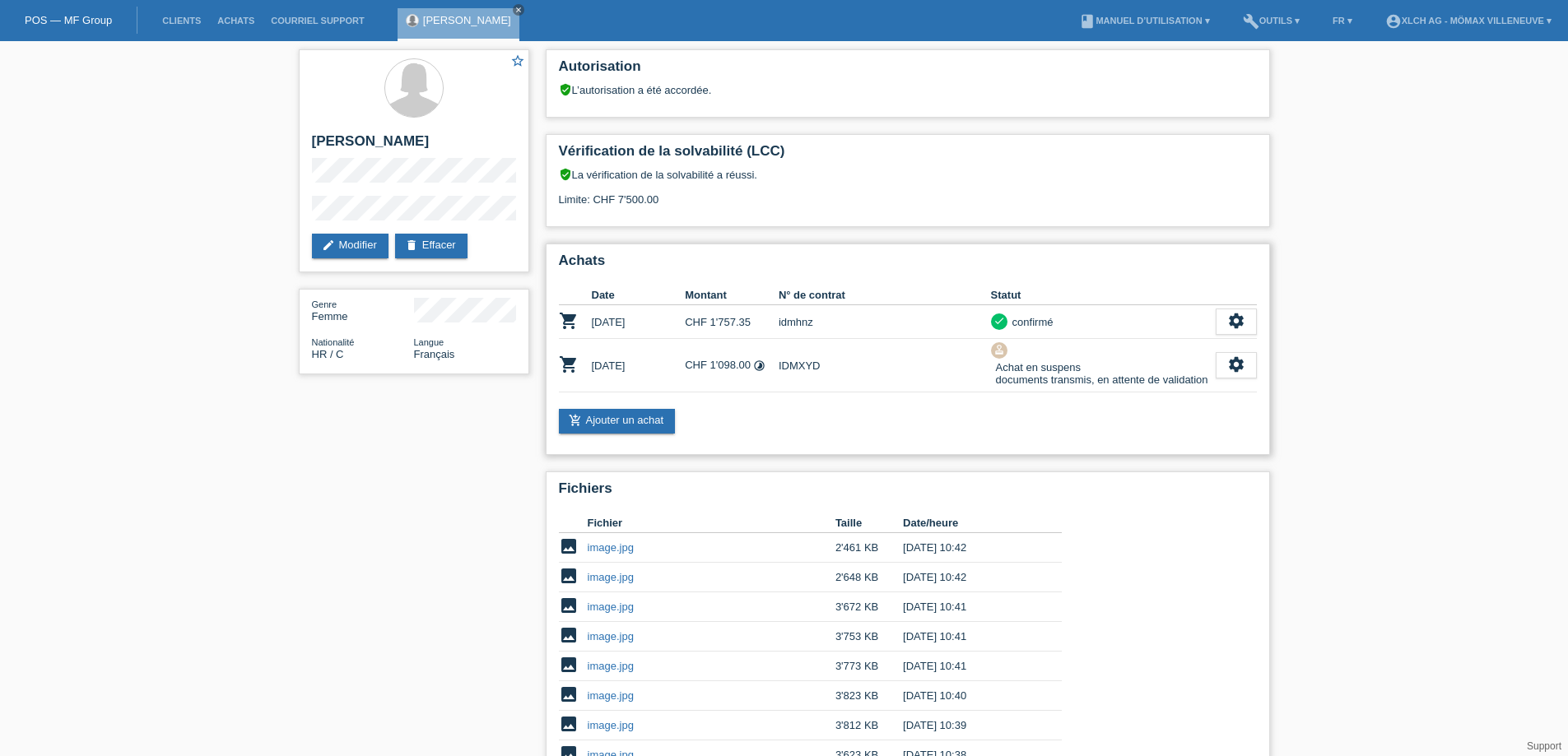
drag, startPoint x: 1002, startPoint y: 368, endPoint x: 1067, endPoint y: 370, distance: 65.0
click at [1067, 370] on div "Achat en suspens documents transmis, en attente de validation" at bounding box center [1099, 373] width 217 height 30
drag, startPoint x: 616, startPoint y: 171, endPoint x: 704, endPoint y: 179, distance: 88.4
click at [706, 179] on div "verified_user La vérification de la solvabilité a réussi. Limite: CHF 7'500.00" at bounding box center [907, 193] width 698 height 50
drag, startPoint x: 618, startPoint y: 202, endPoint x: 713, endPoint y: 211, distance: 95.4
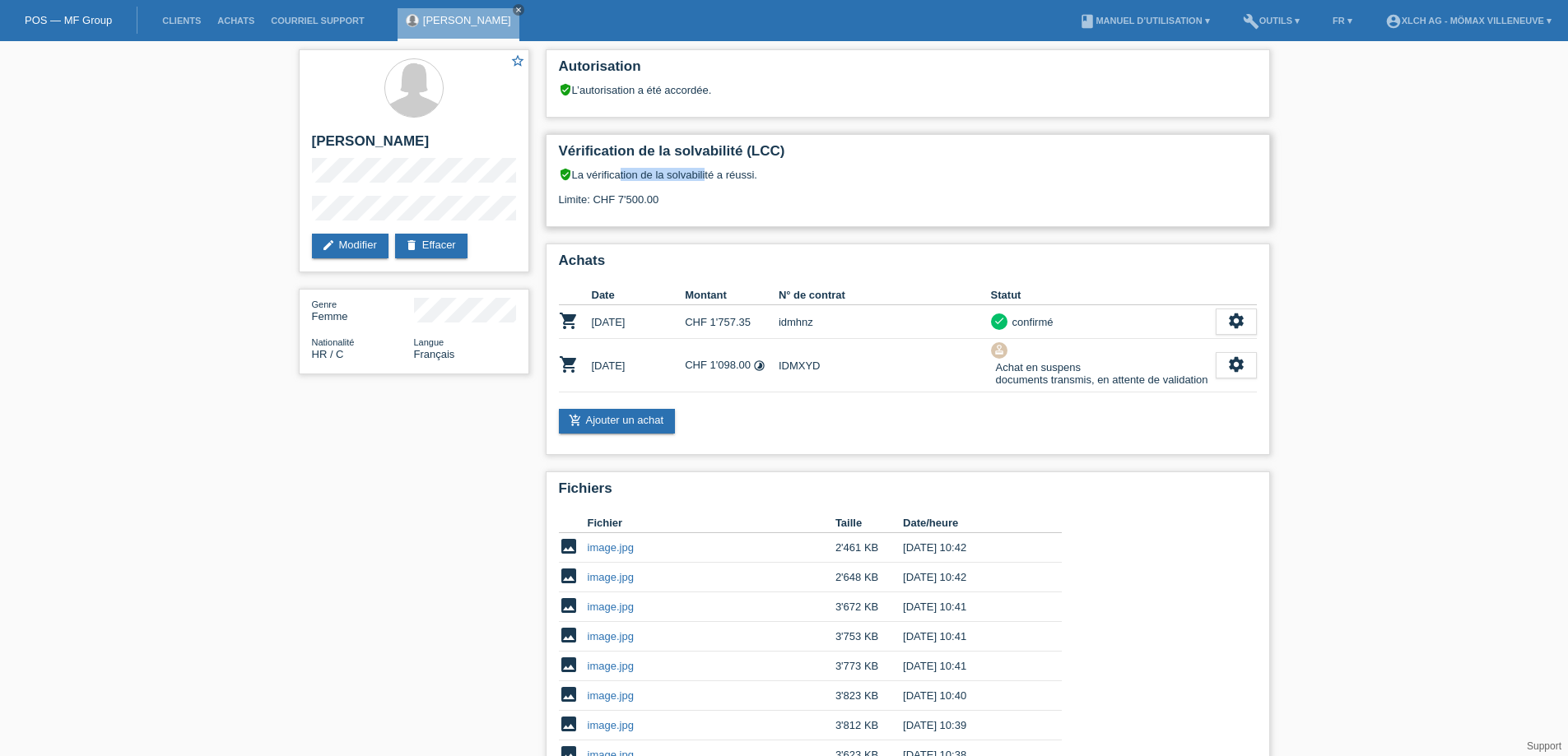
click at [711, 212] on div "verified_user La vérification de la solvabilité a réussi. Limite: CHF 7'500.00" at bounding box center [907, 193] width 698 height 50
